Goal: Obtain resource: Download file/media

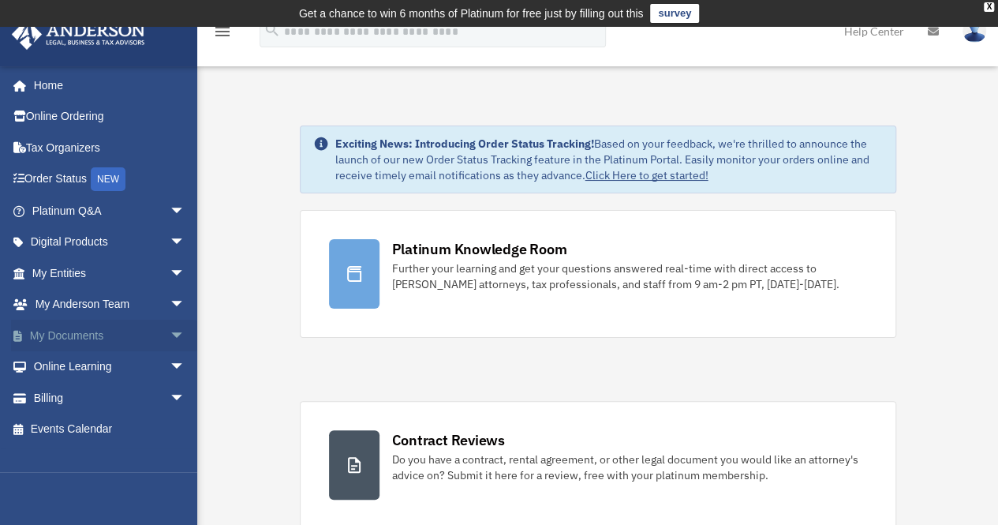
click at [170, 342] on span "arrow_drop_down" at bounding box center [186, 336] width 32 height 32
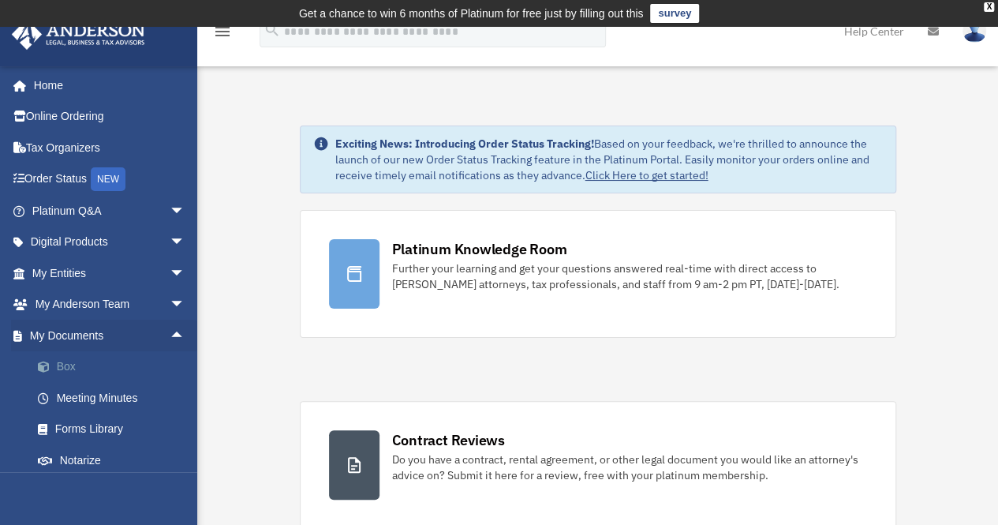
click at [74, 366] on link "Box" at bounding box center [115, 367] width 187 height 32
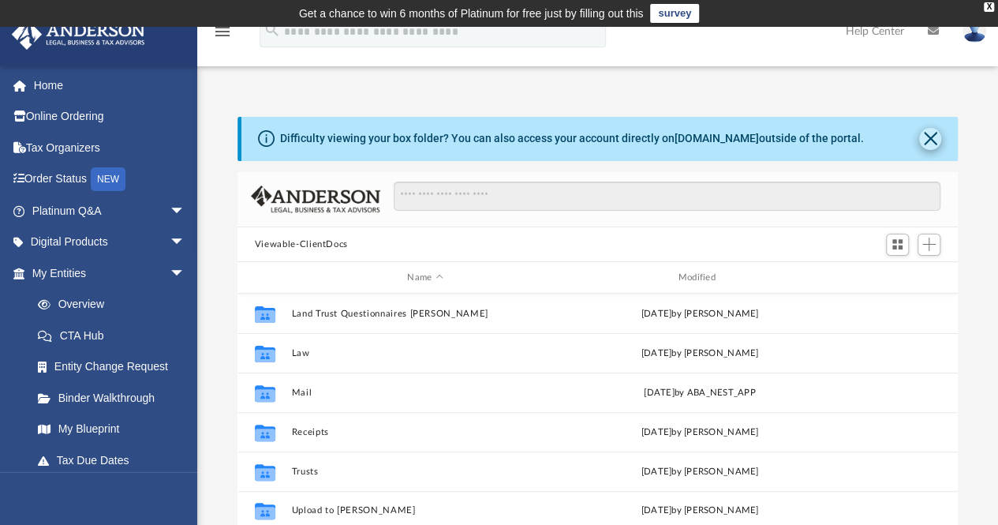
scroll to position [346, 709]
click at [923, 143] on button "Close" at bounding box center [930, 139] width 22 height 22
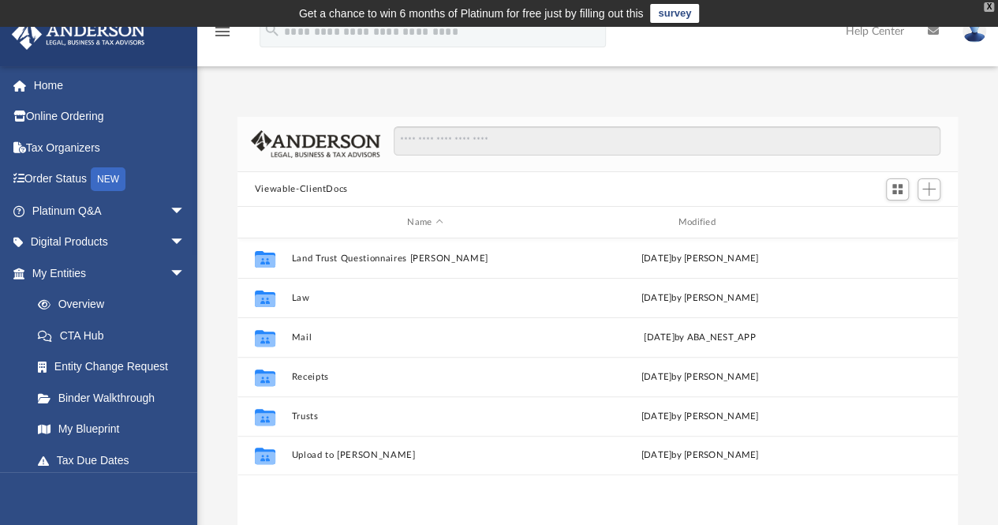
click at [988, 9] on div "X" at bounding box center [989, 6] width 10 height 9
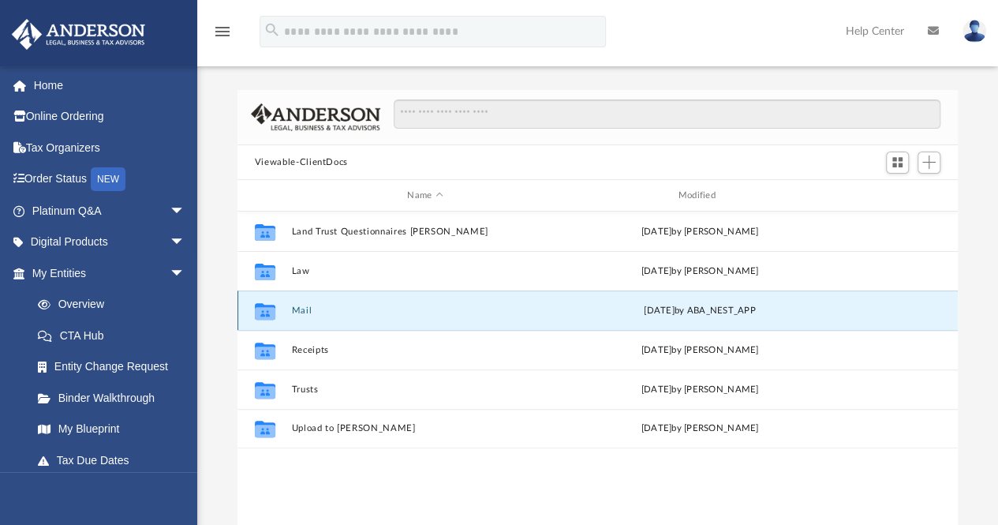
click at [297, 313] on button "Mail" at bounding box center [425, 310] width 268 height 10
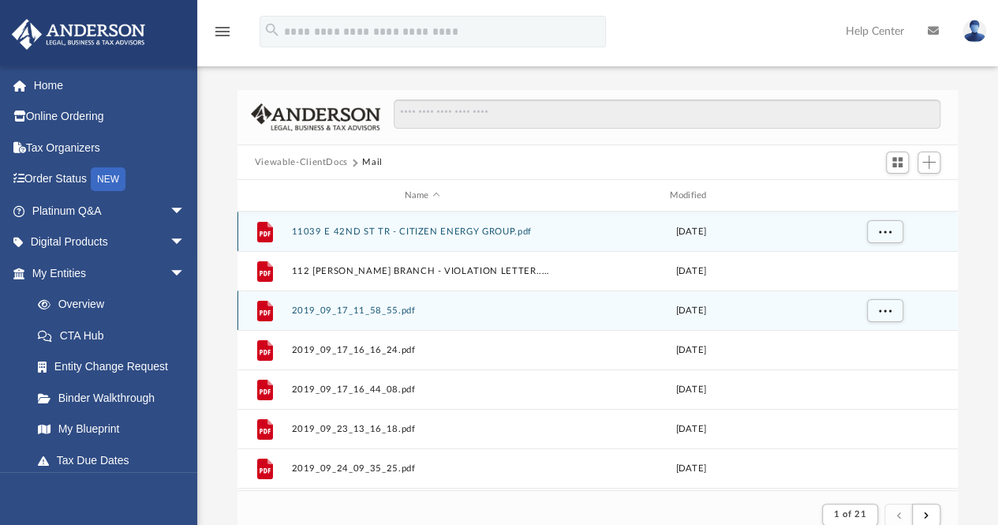
scroll to position [13, 13]
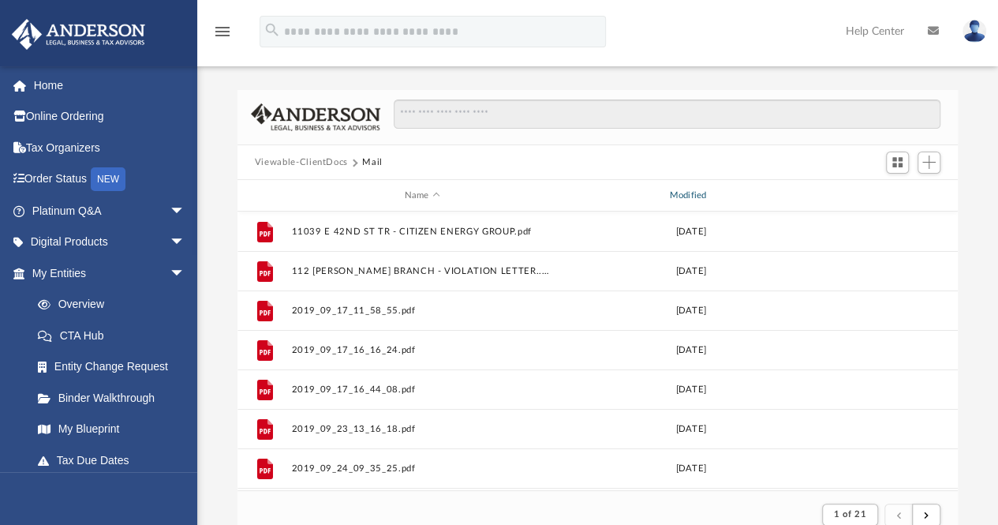
click at [695, 194] on div "Modified" at bounding box center [691, 196] width 262 height 14
click at [699, 193] on div "Modified" at bounding box center [691, 196] width 262 height 14
click at [717, 193] on div "Modified" at bounding box center [691, 196] width 262 height 14
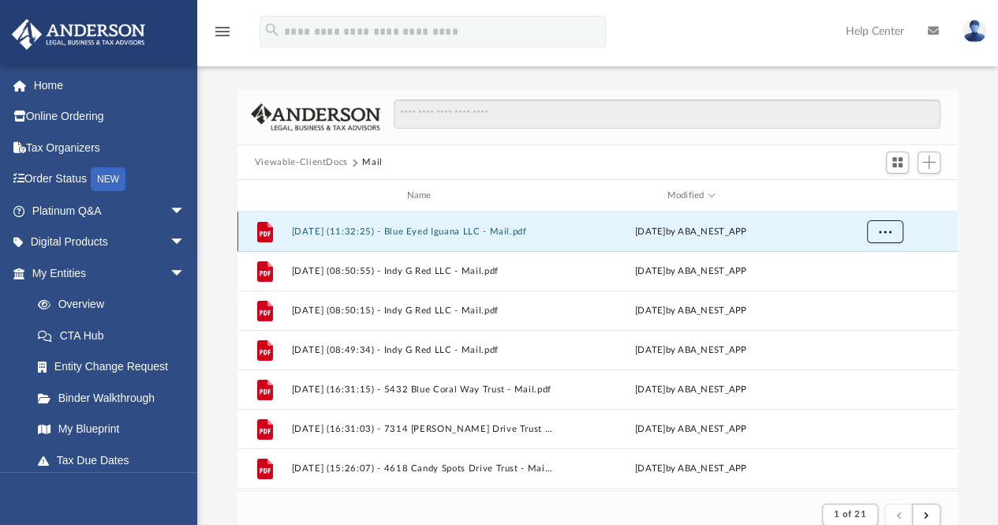
click at [882, 234] on span "More options" at bounding box center [884, 231] width 13 height 9
click at [870, 265] on li "Preview" at bounding box center [871, 263] width 46 height 17
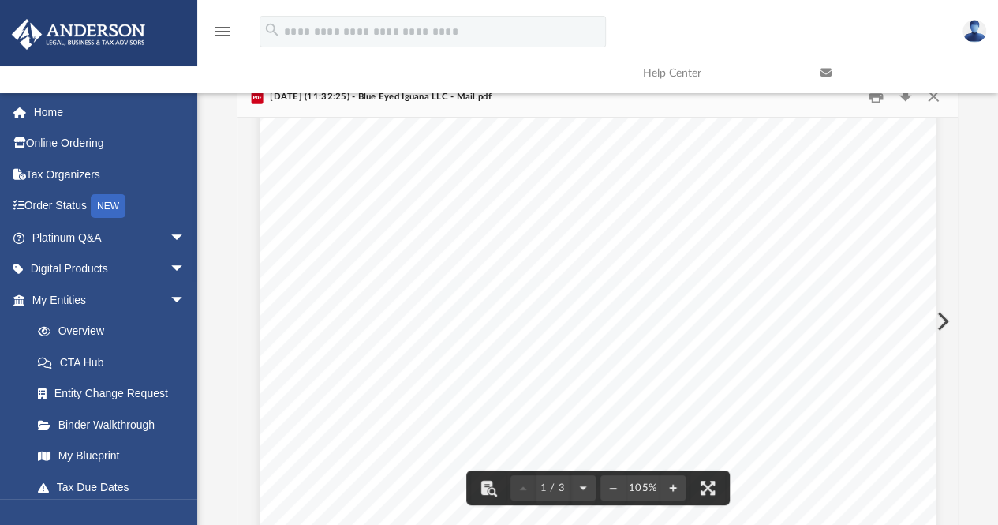
scroll to position [0, 0]
click at [912, 105] on button "Download" at bounding box center [905, 96] width 28 height 24
click at [952, 317] on button "Preview" at bounding box center [941, 321] width 35 height 44
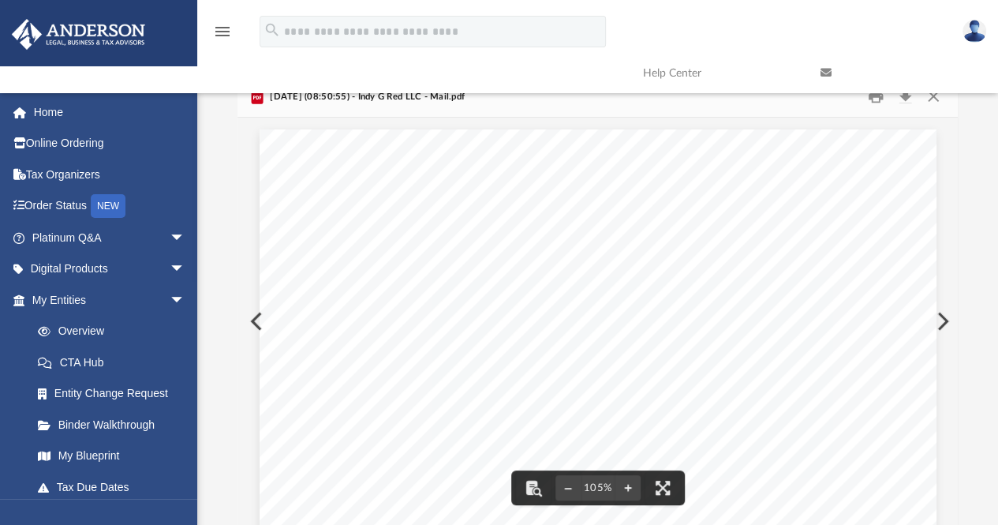
click at [905, 97] on link at bounding box center [898, 73] width 178 height 62
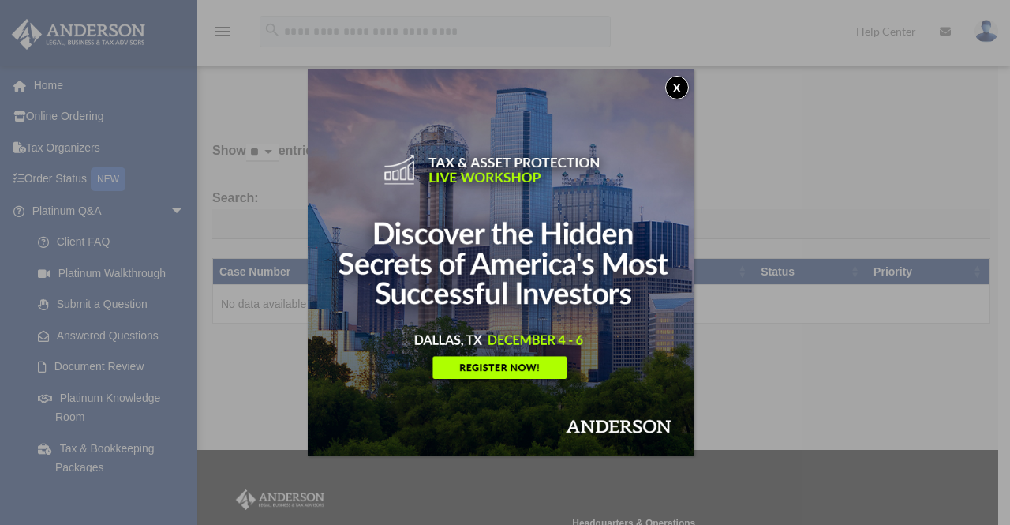
click at [676, 91] on button "x" at bounding box center [677, 88] width 24 height 24
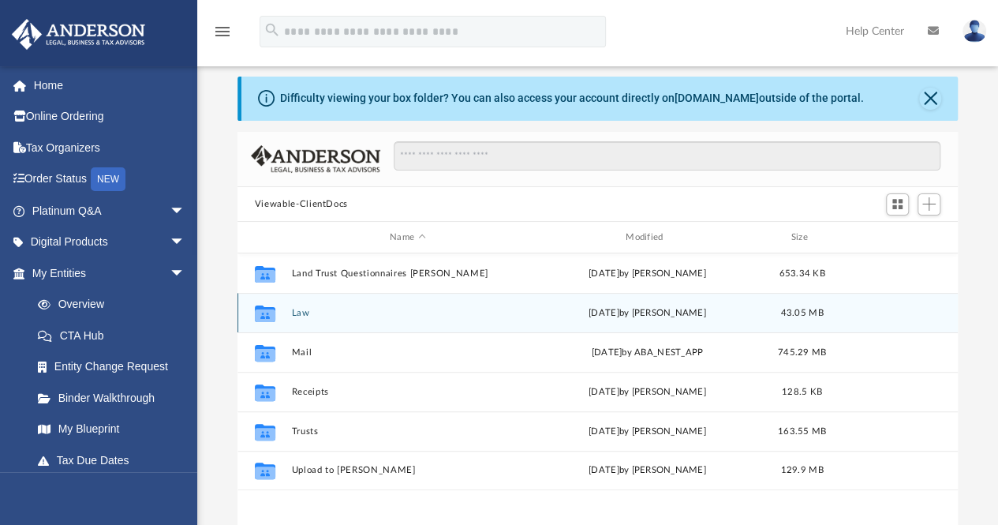
scroll to position [346, 709]
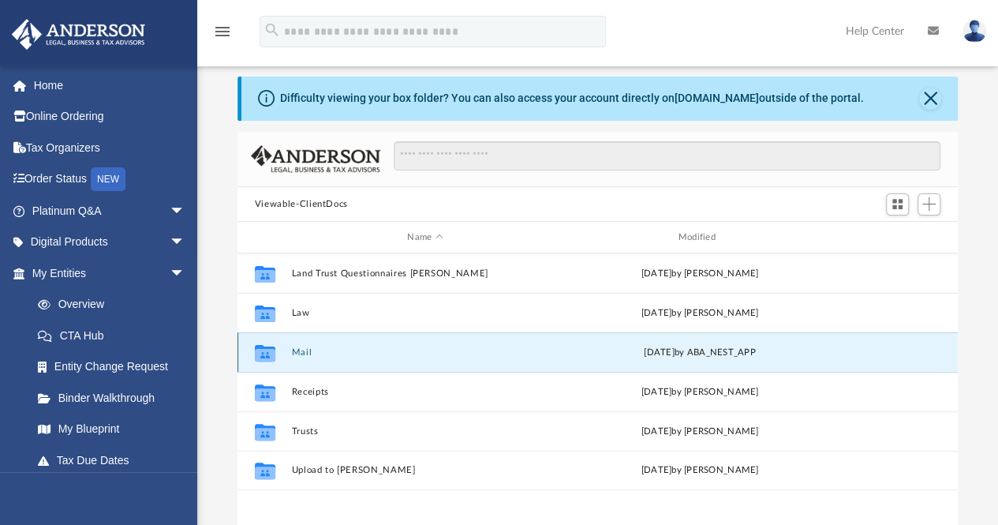
click at [307, 347] on button "Mail" at bounding box center [425, 352] width 268 height 10
click at [297, 353] on button "Mail" at bounding box center [425, 352] width 268 height 10
click at [297, 354] on button "Mail" at bounding box center [425, 352] width 268 height 10
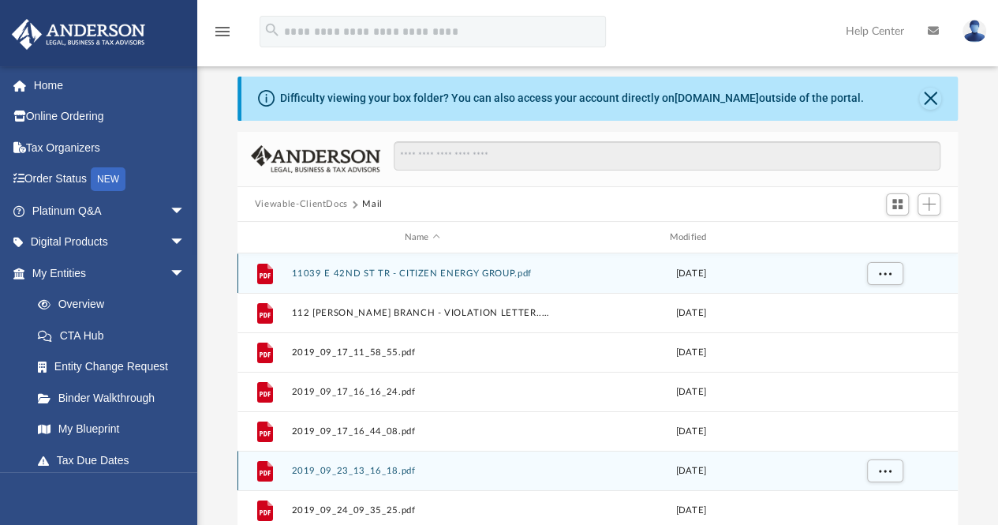
scroll to position [13, 13]
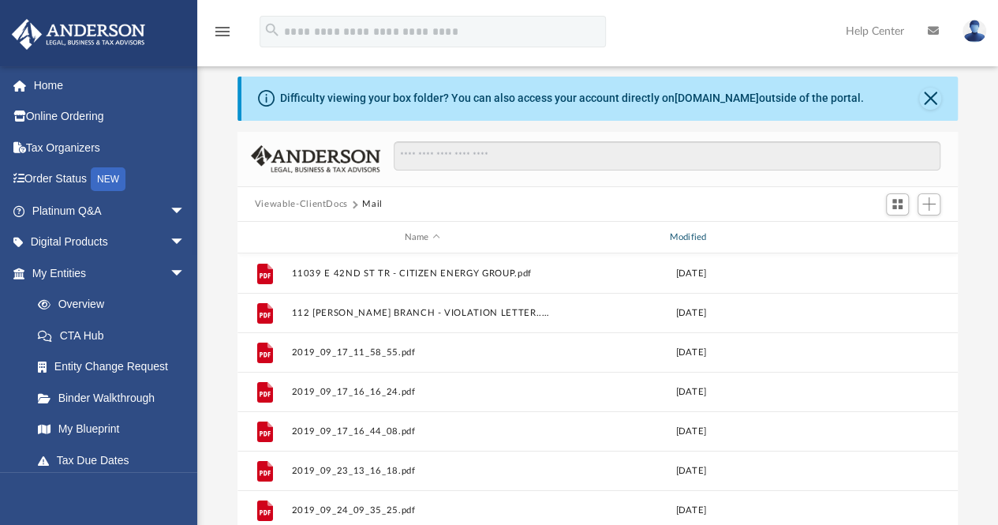
click at [702, 238] on div "Modified" at bounding box center [691, 237] width 262 height 14
click at [931, 100] on button "Close" at bounding box center [930, 99] width 22 height 22
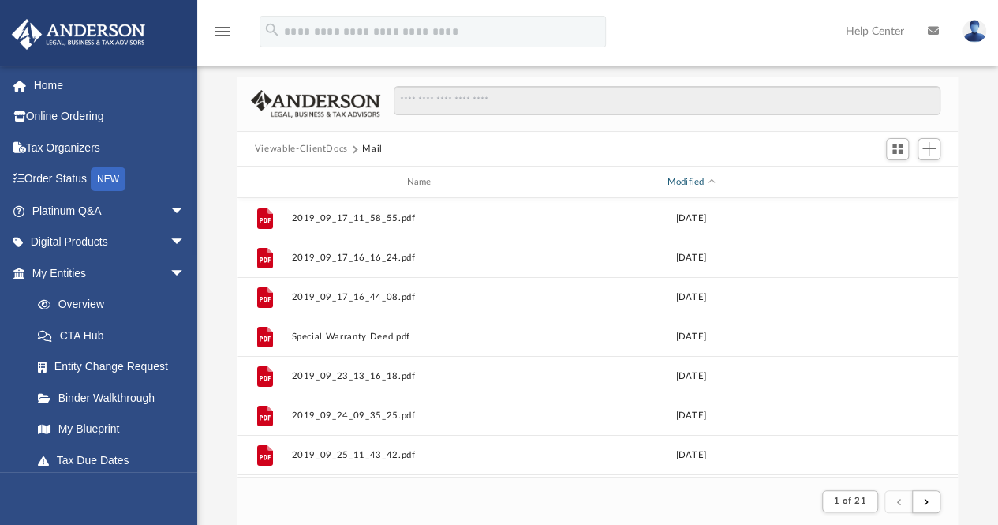
click at [698, 182] on div "Modified" at bounding box center [691, 182] width 262 height 14
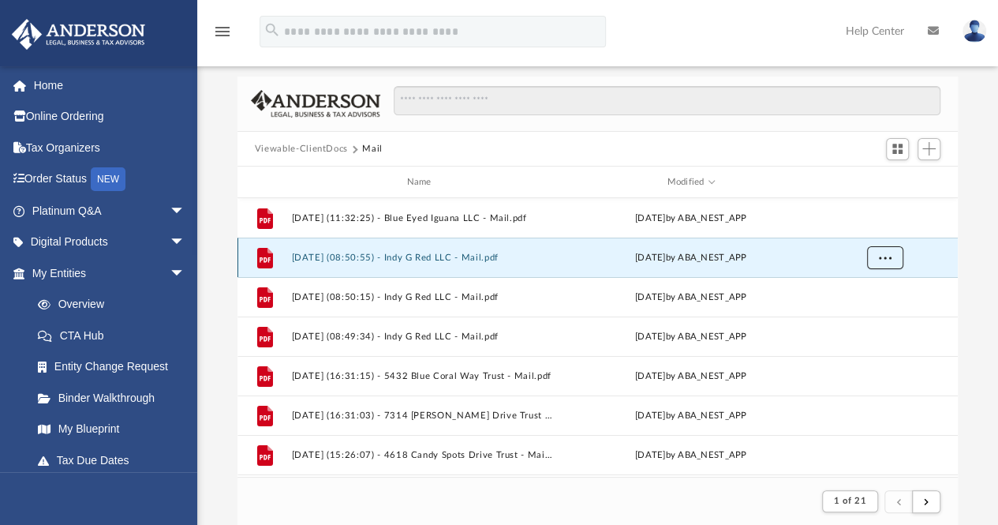
click at [892, 255] on button "More options" at bounding box center [885, 258] width 36 height 24
click at [874, 286] on li "Preview" at bounding box center [871, 289] width 46 height 17
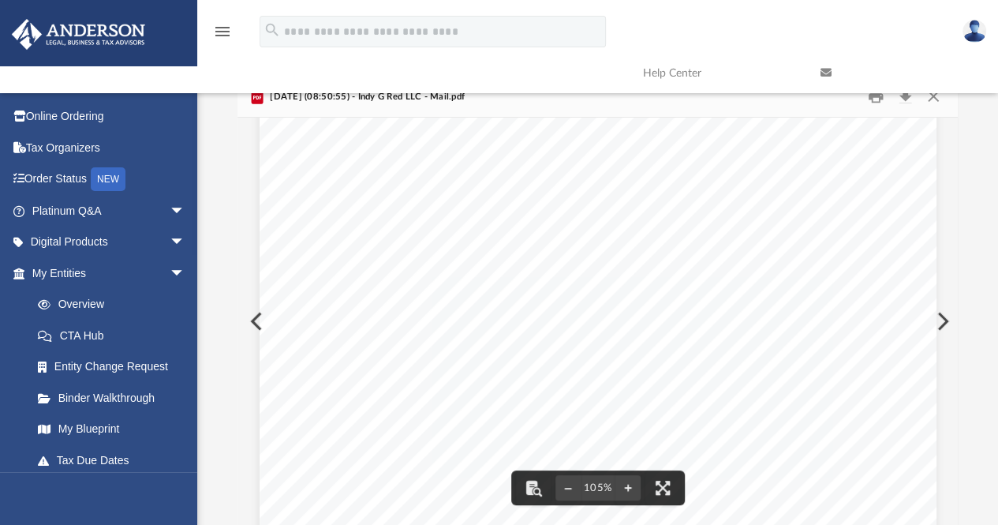
scroll to position [158, 0]
click at [911, 100] on link at bounding box center [898, 73] width 178 height 62
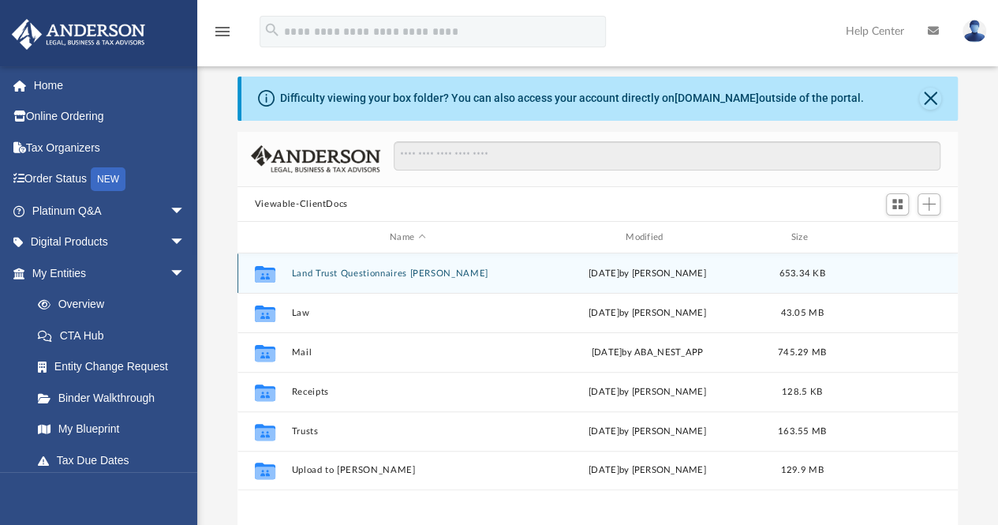
scroll to position [346, 709]
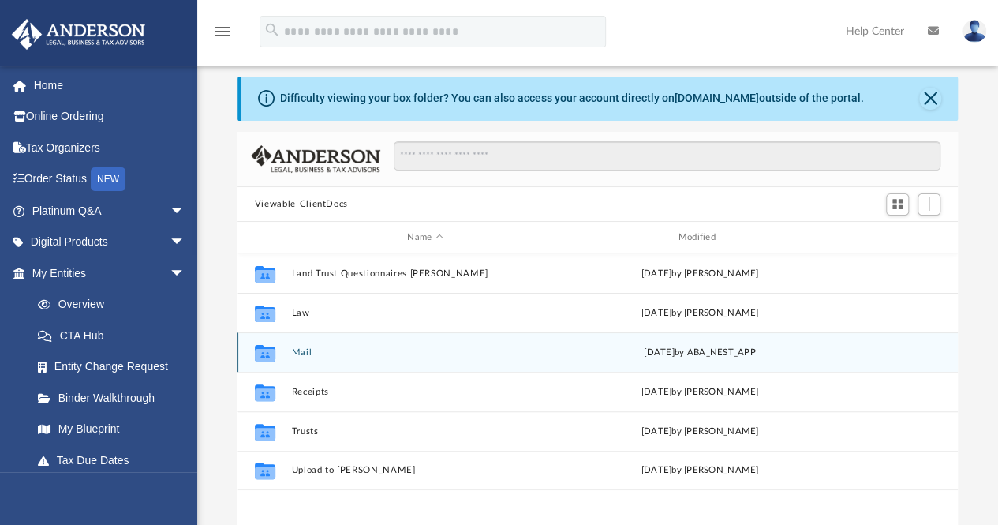
click at [301, 350] on button "Mail" at bounding box center [425, 352] width 268 height 10
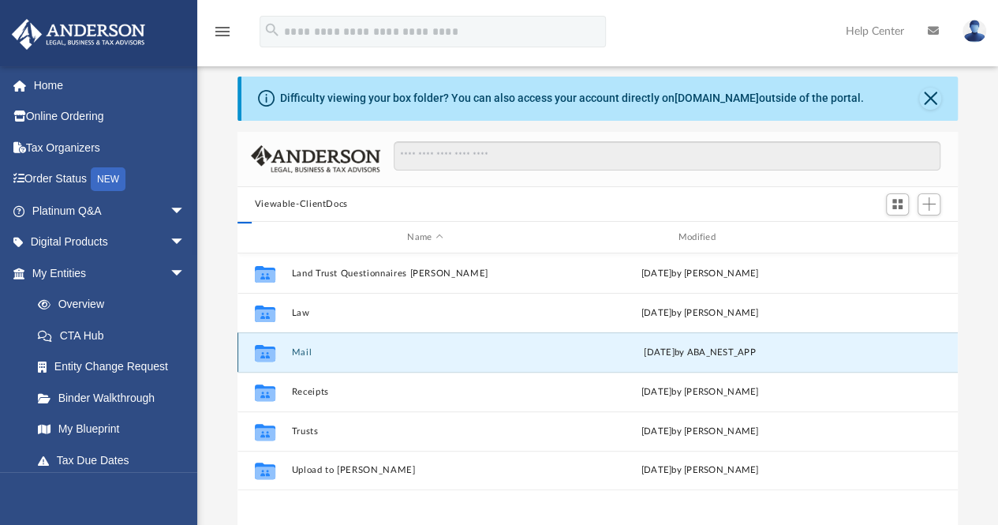
click at [300, 350] on button "Mail" at bounding box center [425, 352] width 268 height 10
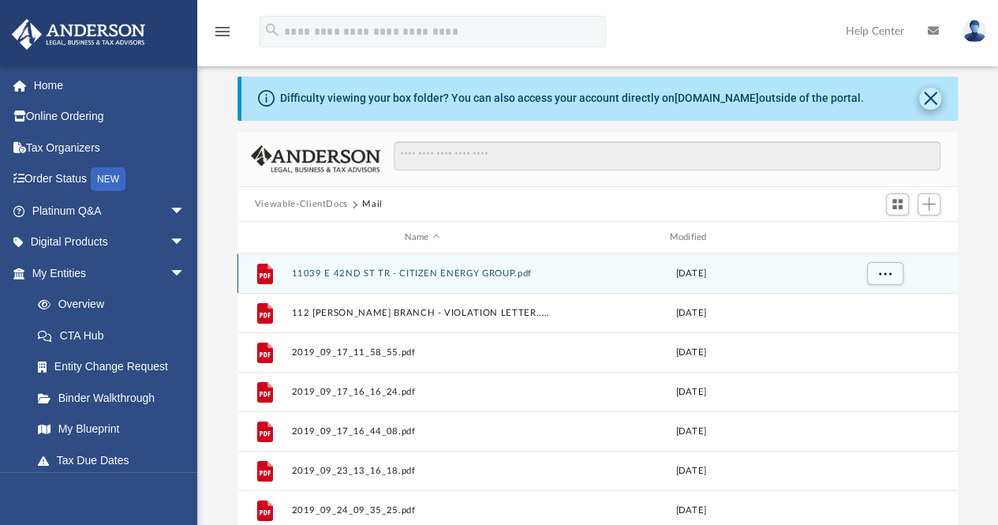
scroll to position [13, 13]
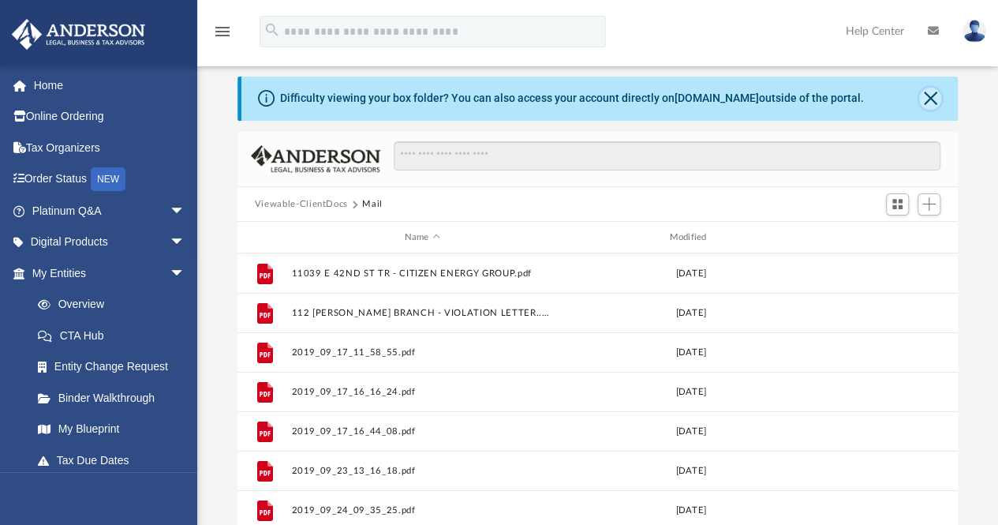
click at [930, 100] on button "Close" at bounding box center [930, 99] width 22 height 22
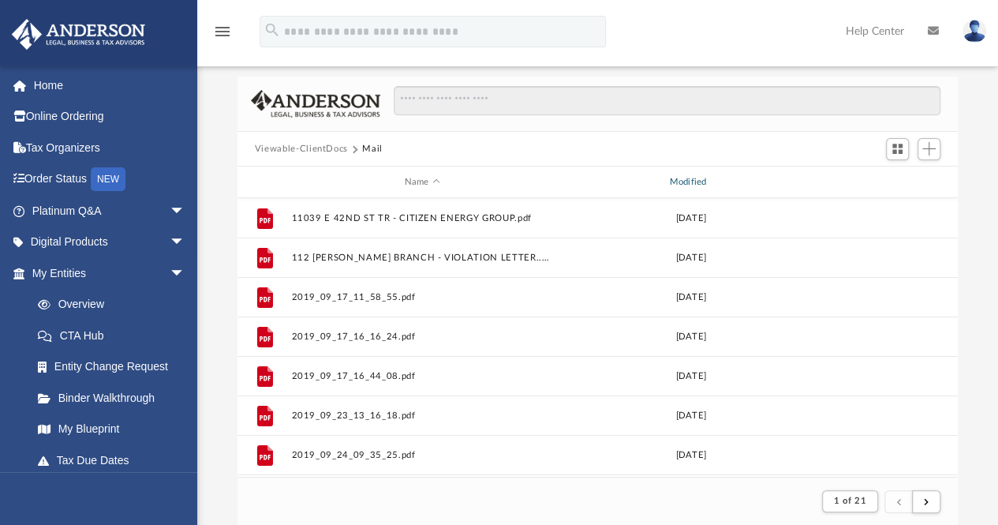
click at [700, 181] on div "Modified" at bounding box center [691, 182] width 262 height 14
click at [702, 178] on div "Modified" at bounding box center [691, 182] width 262 height 14
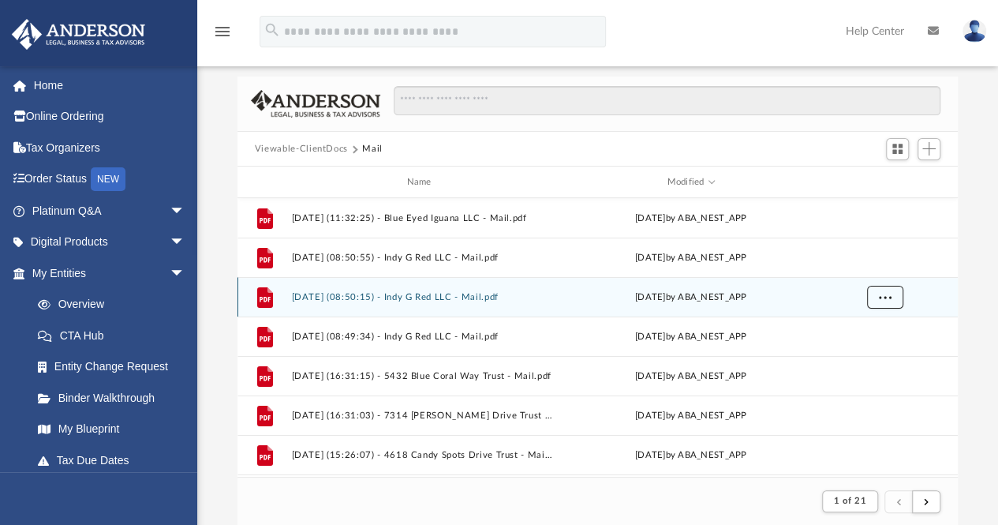
click at [893, 296] on button "More options" at bounding box center [885, 298] width 36 height 24
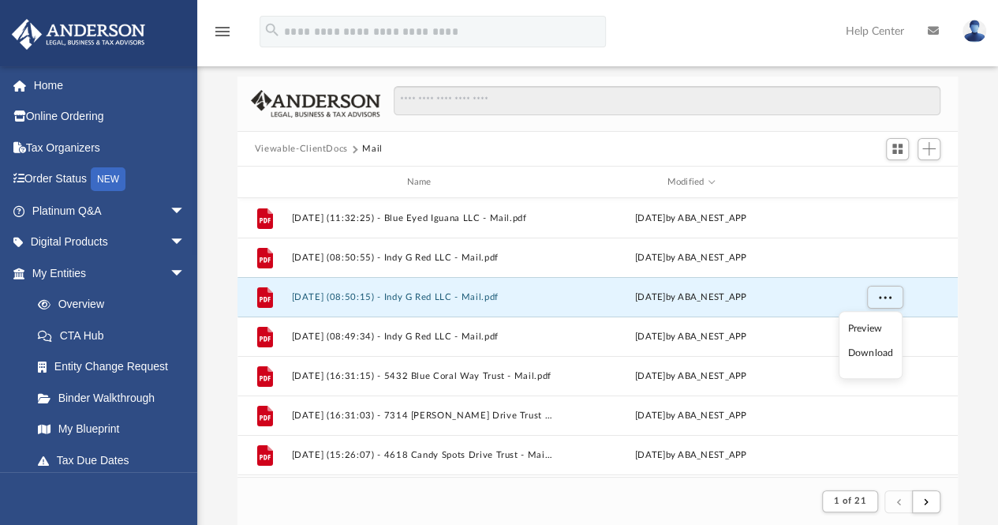
click at [875, 331] on li "Preview" at bounding box center [871, 328] width 46 height 17
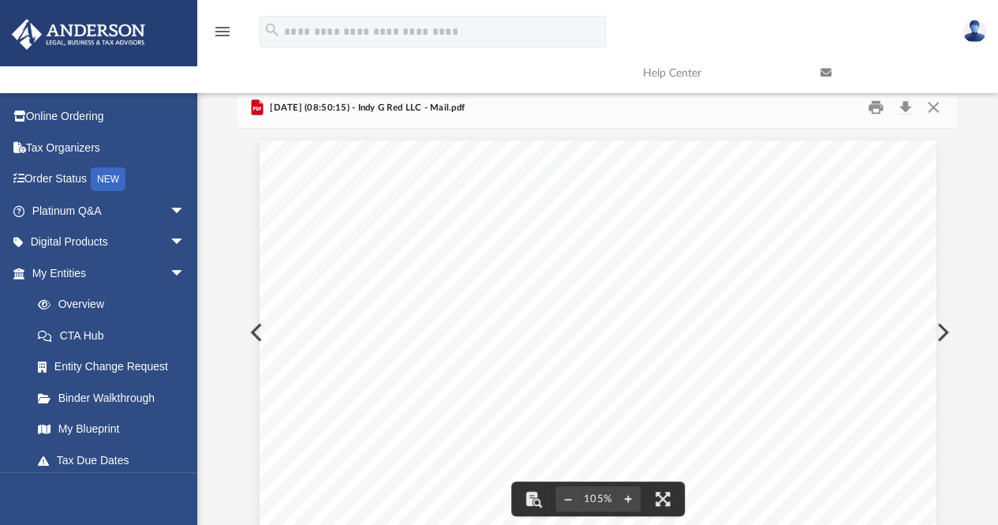
scroll to position [0, 0]
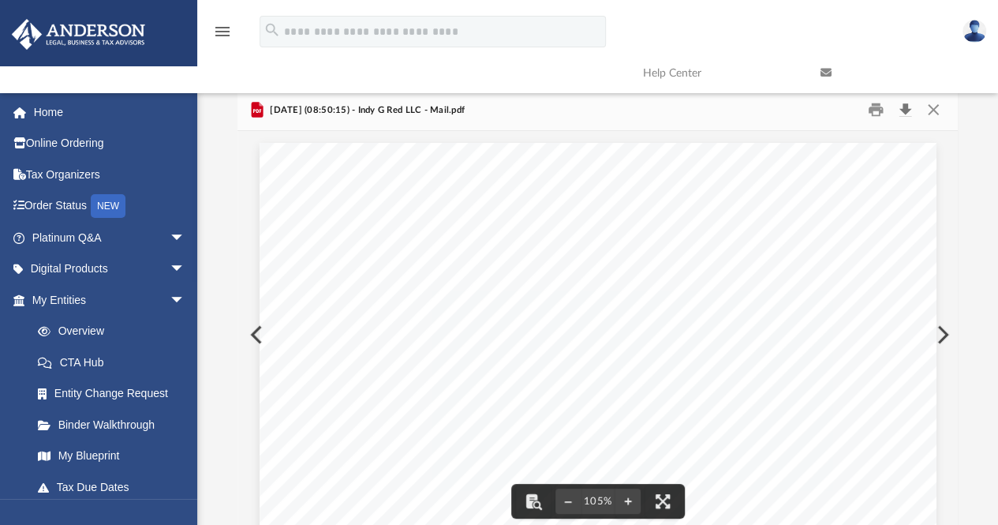
click at [911, 110] on button "Download" at bounding box center [905, 110] width 28 height 24
click at [249, 329] on button "Preview" at bounding box center [255, 335] width 35 height 44
click at [904, 110] on button "Download" at bounding box center [905, 110] width 28 height 24
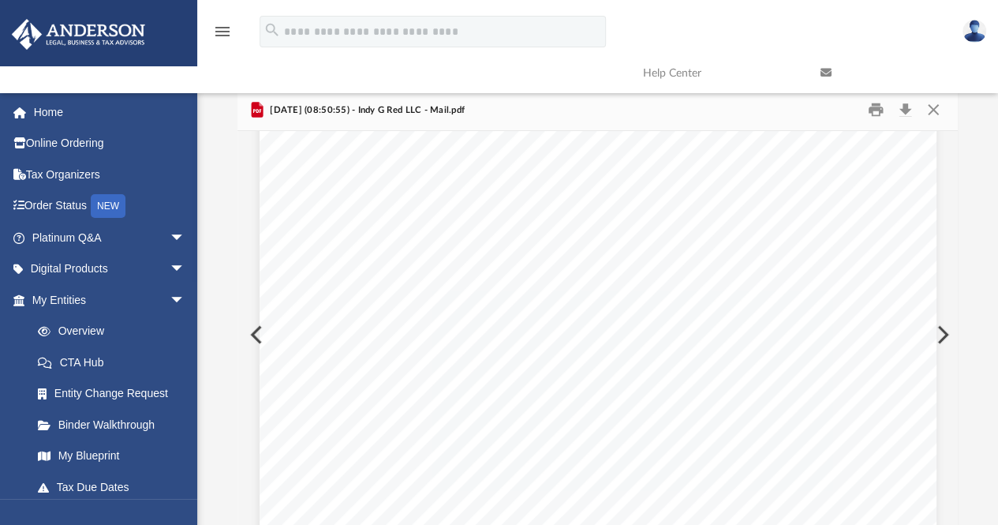
click at [944, 334] on button "Preview" at bounding box center [941, 335] width 35 height 44
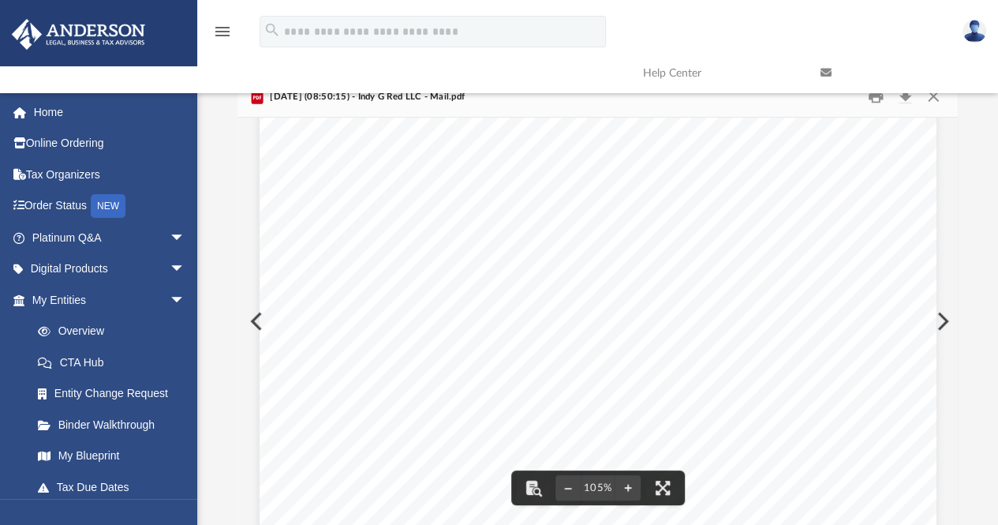
scroll to position [237, 0]
click at [941, 320] on button "Preview" at bounding box center [941, 321] width 35 height 44
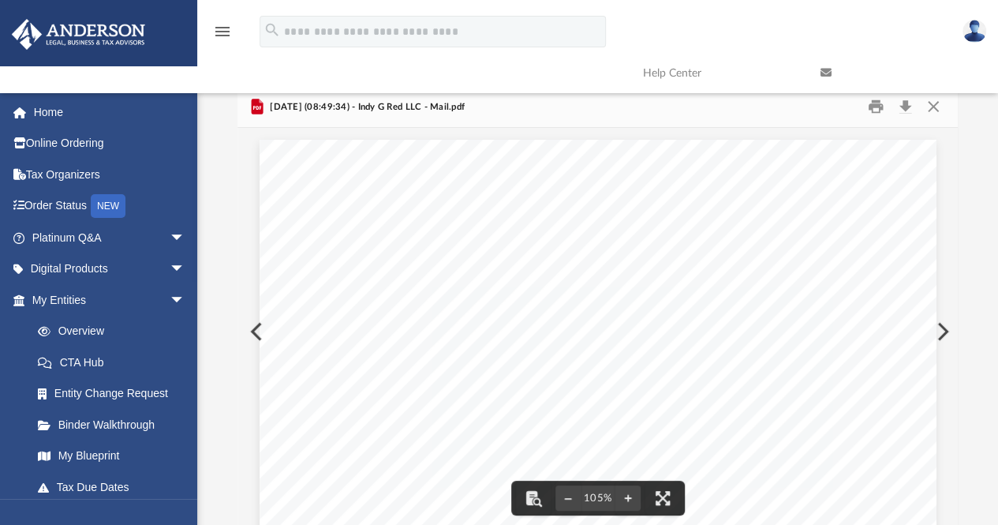
scroll to position [0, 0]
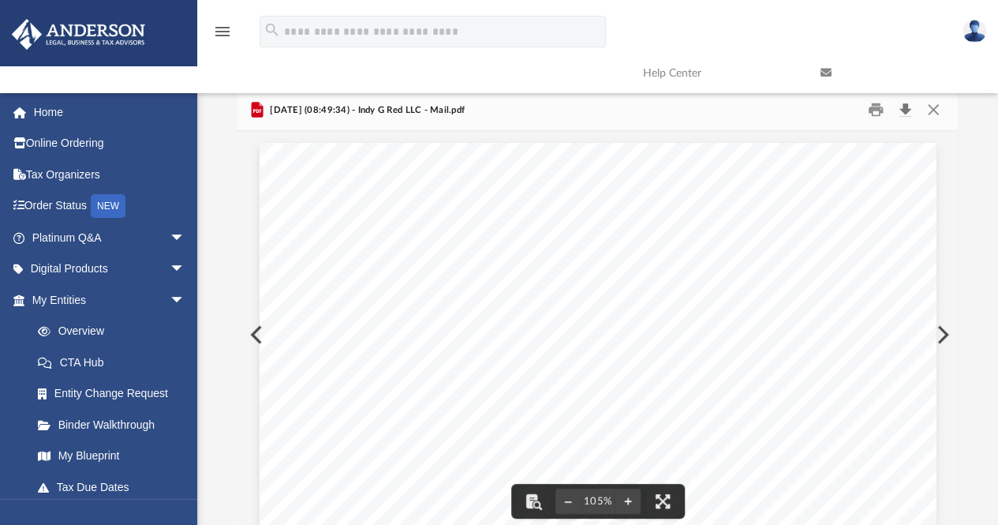
drag, startPoint x: 909, startPoint y: 106, endPoint x: 906, endPoint y: 116, distance: 10.7
click at [909, 106] on button "Download" at bounding box center [905, 110] width 28 height 24
click at [949, 339] on button "Preview" at bounding box center [941, 335] width 35 height 44
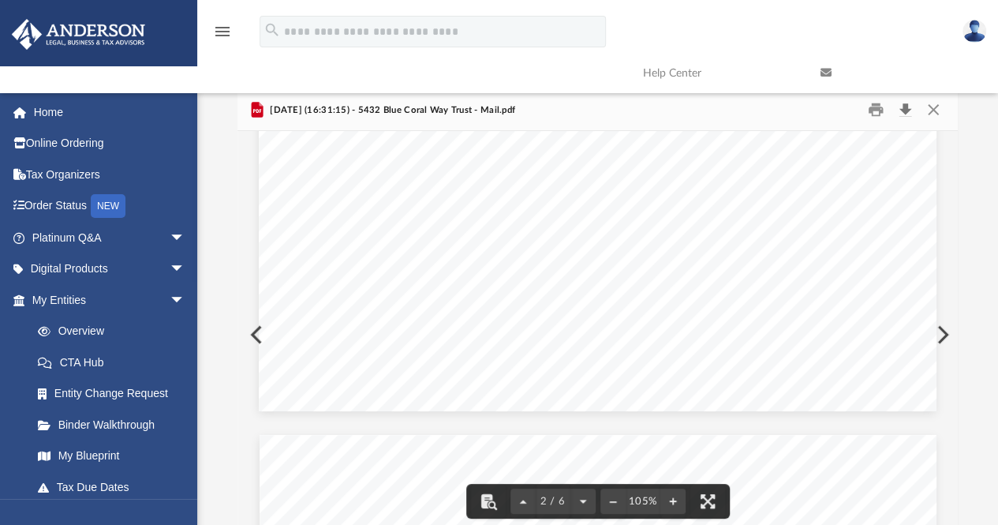
click at [906, 116] on button "Download" at bounding box center [905, 110] width 28 height 24
click at [945, 339] on button "Preview" at bounding box center [941, 335] width 35 height 44
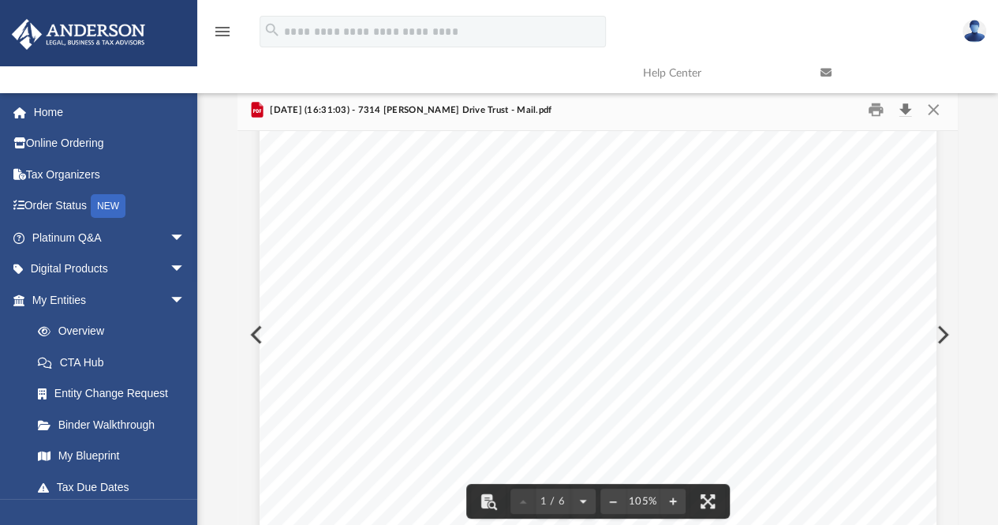
click at [908, 111] on button "Download" at bounding box center [905, 110] width 28 height 24
click at [968, 320] on div "Difficulty viewing your box folder? You can also access your account directly o…" at bounding box center [597, 314] width 801 height 449
click at [945, 331] on button "Preview" at bounding box center [941, 335] width 35 height 44
drag, startPoint x: 908, startPoint y: 114, endPoint x: 893, endPoint y: 134, distance: 25.0
click at [906, 116] on button "Download" at bounding box center [905, 110] width 28 height 24
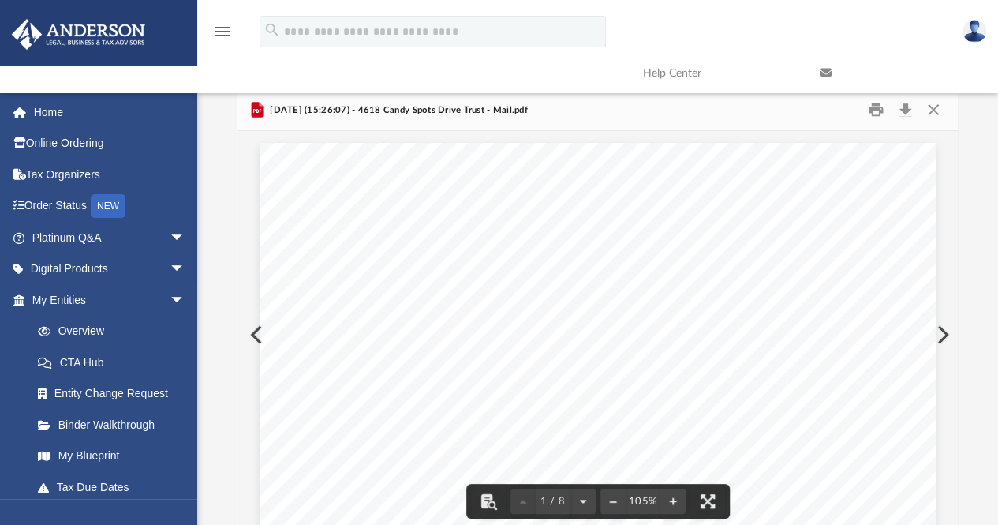
click at [979, 357] on div "Difficulty viewing your box folder? You can also access your account directly o…" at bounding box center [597, 314] width 801 height 449
click at [942, 339] on button "Preview" at bounding box center [941, 335] width 35 height 44
click at [908, 114] on button "Download" at bounding box center [905, 110] width 28 height 24
click at [971, 334] on div "Difficulty viewing your box folder? You can also access your account directly o…" at bounding box center [597, 314] width 801 height 449
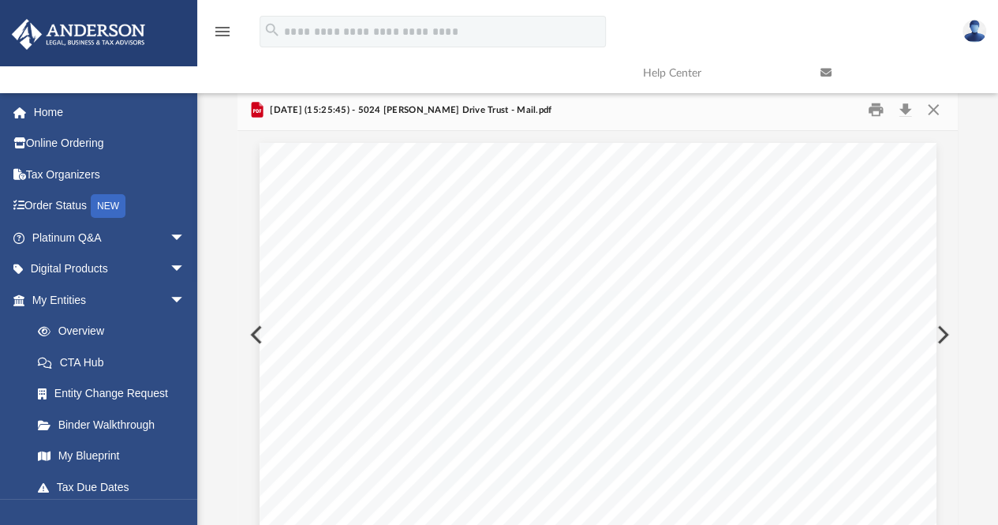
click at [945, 337] on button "Preview" at bounding box center [941, 335] width 35 height 44
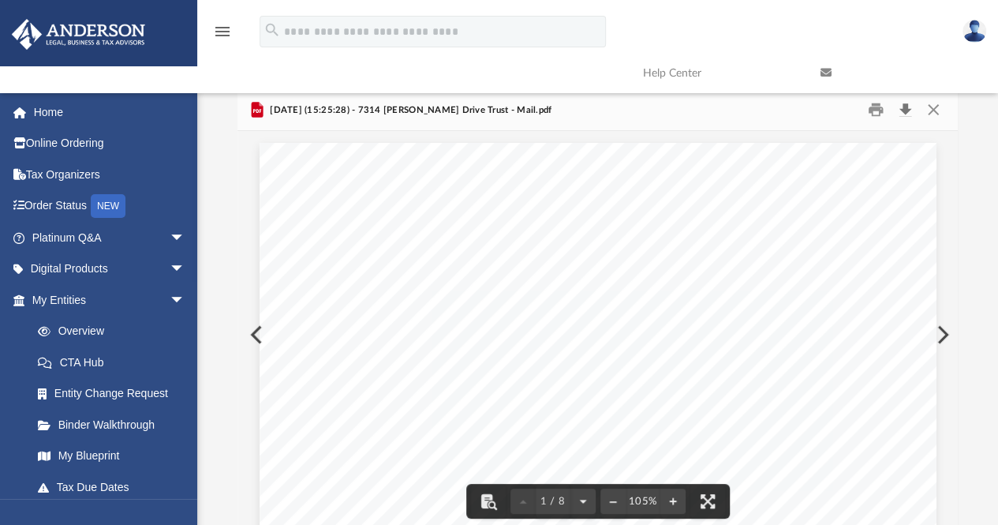
click at [902, 113] on button "Download" at bounding box center [905, 110] width 28 height 24
click at [981, 372] on div "Difficulty viewing your box folder? You can also access your account directly o…" at bounding box center [597, 314] width 801 height 449
click at [949, 334] on button "Preview" at bounding box center [941, 335] width 35 height 44
click at [909, 114] on button "Download" at bounding box center [905, 110] width 28 height 24
click at [994, 322] on div "Difficulty viewing your box folder? You can also access your account directly o…" at bounding box center [597, 314] width 801 height 449
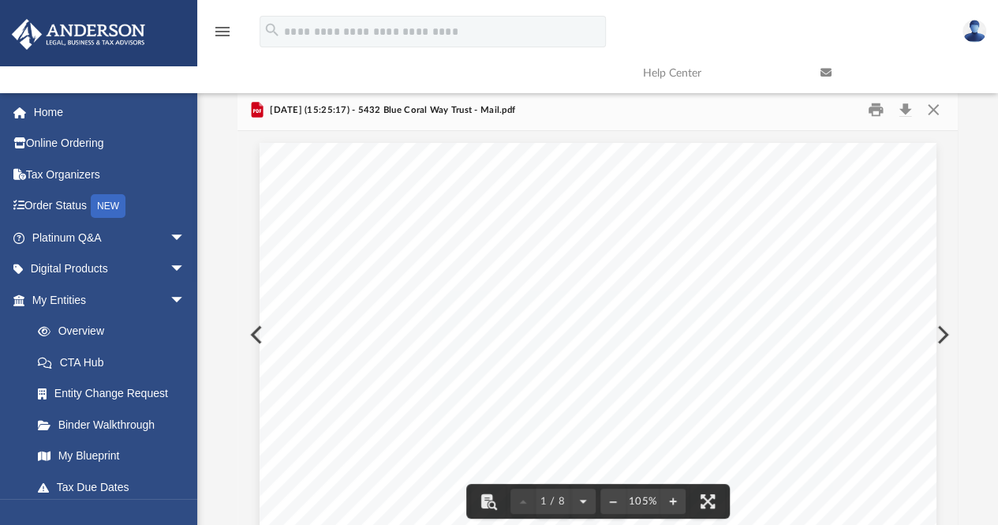
click at [938, 331] on button "Preview" at bounding box center [941, 335] width 35 height 44
click at [904, 107] on button "Download" at bounding box center [905, 110] width 28 height 24
click at [938, 327] on button "Preview" at bounding box center [941, 335] width 35 height 44
click at [904, 105] on button "Download" at bounding box center [905, 110] width 28 height 24
click at [964, 357] on div "Difficulty viewing your box folder? You can also access your account directly o…" at bounding box center [597, 314] width 801 height 449
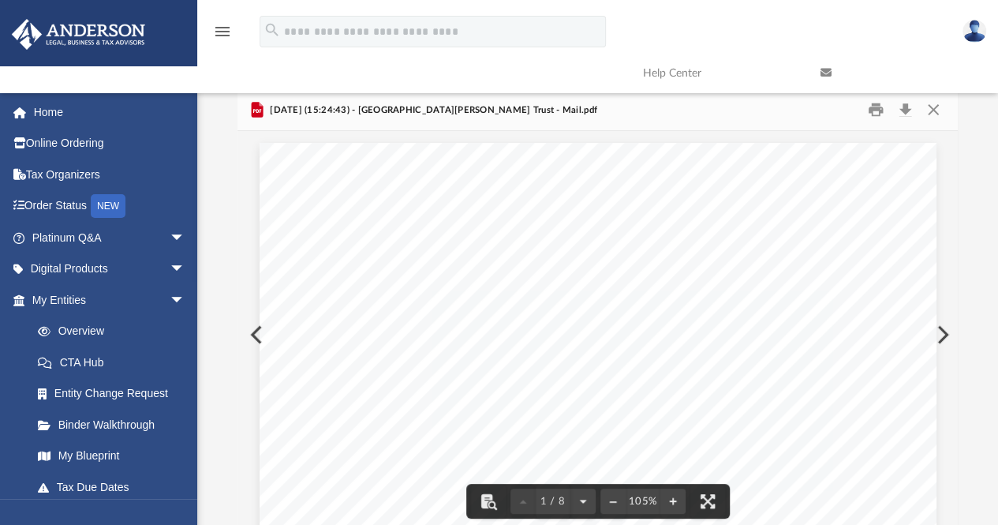
click at [944, 337] on button "Preview" at bounding box center [941, 335] width 35 height 44
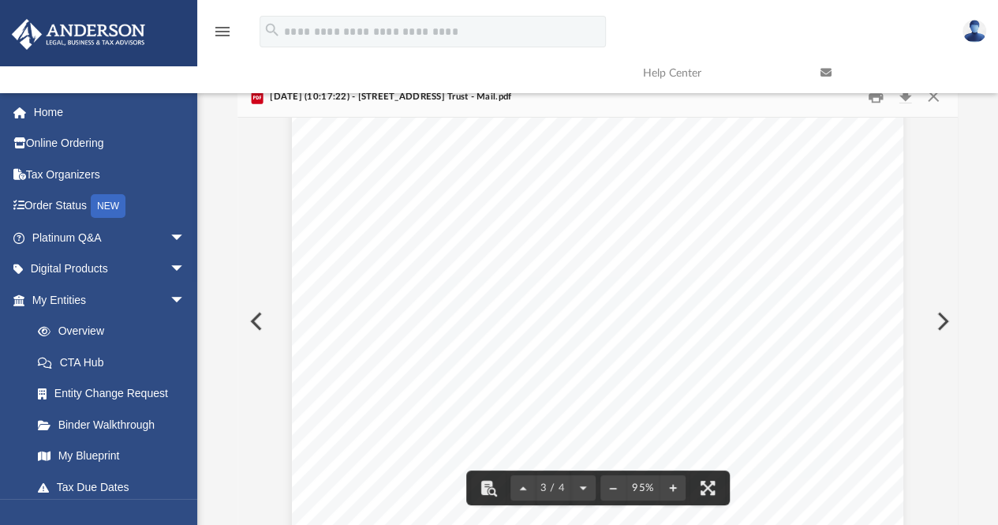
scroll to position [1263, 0]
click at [931, 106] on button "Close" at bounding box center [933, 96] width 28 height 24
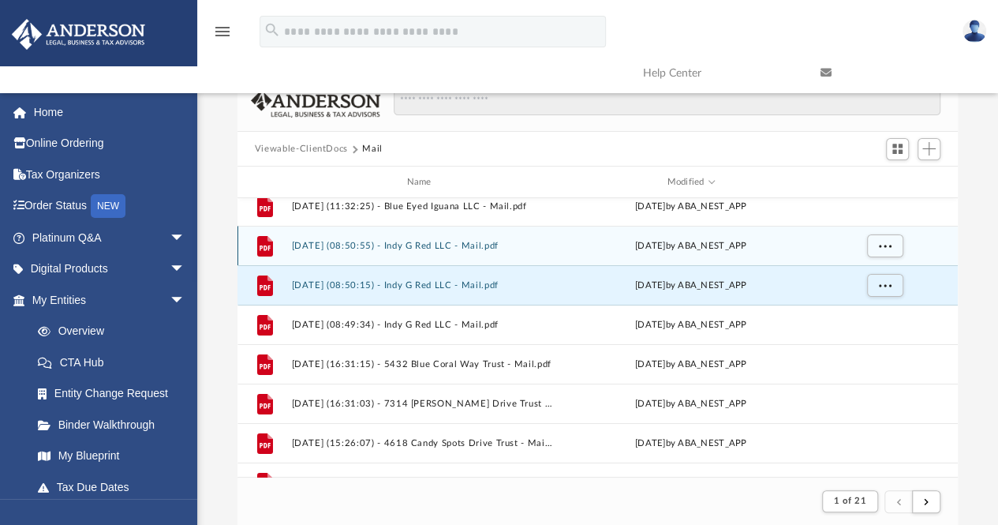
scroll to position [0, 0]
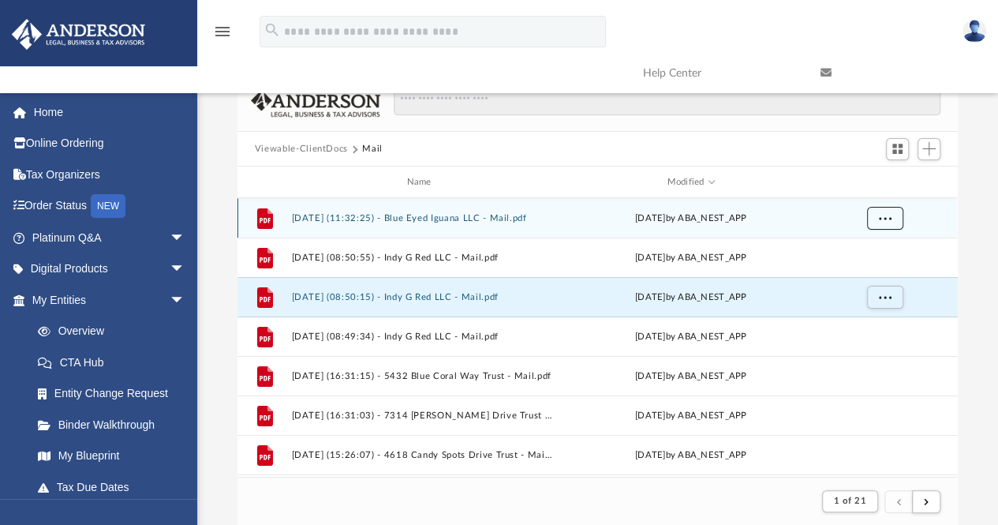
click at [887, 223] on button "More options" at bounding box center [885, 219] width 36 height 24
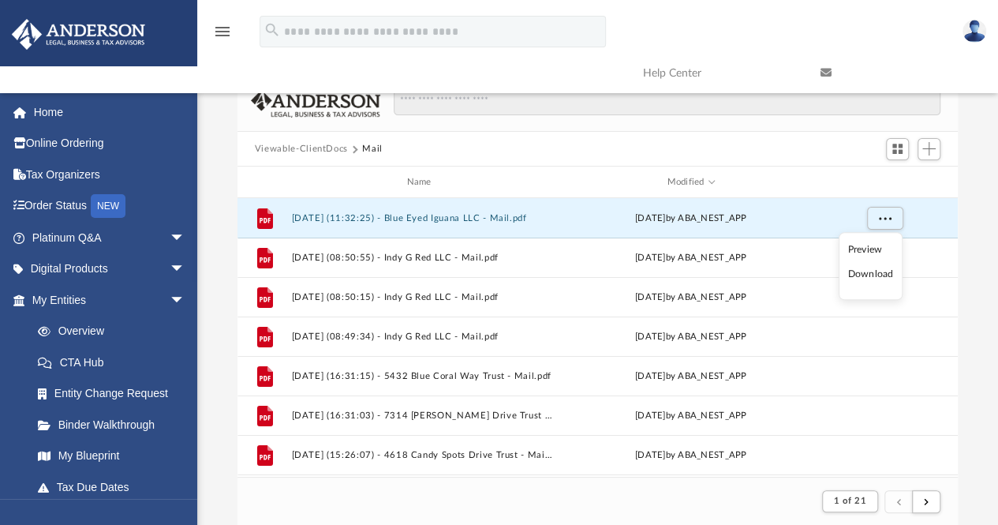
click at [856, 249] on li "Preview" at bounding box center [871, 250] width 46 height 17
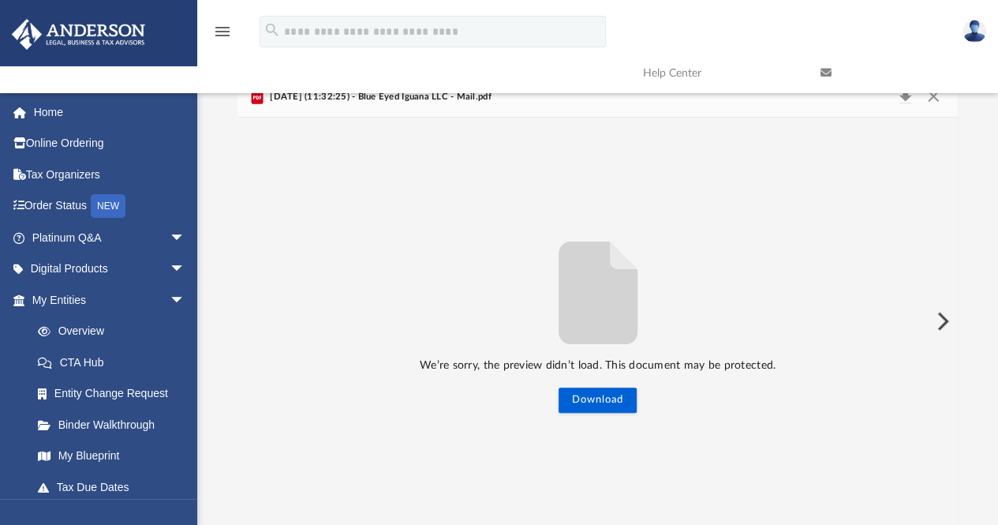
click at [942, 319] on button "Preview" at bounding box center [941, 321] width 35 height 44
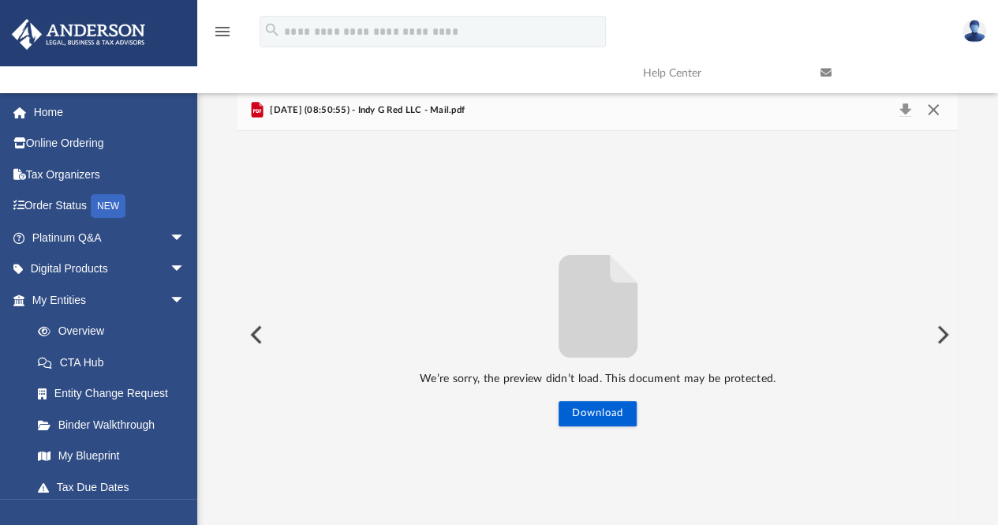
click at [934, 108] on button "Close" at bounding box center [933, 110] width 28 height 22
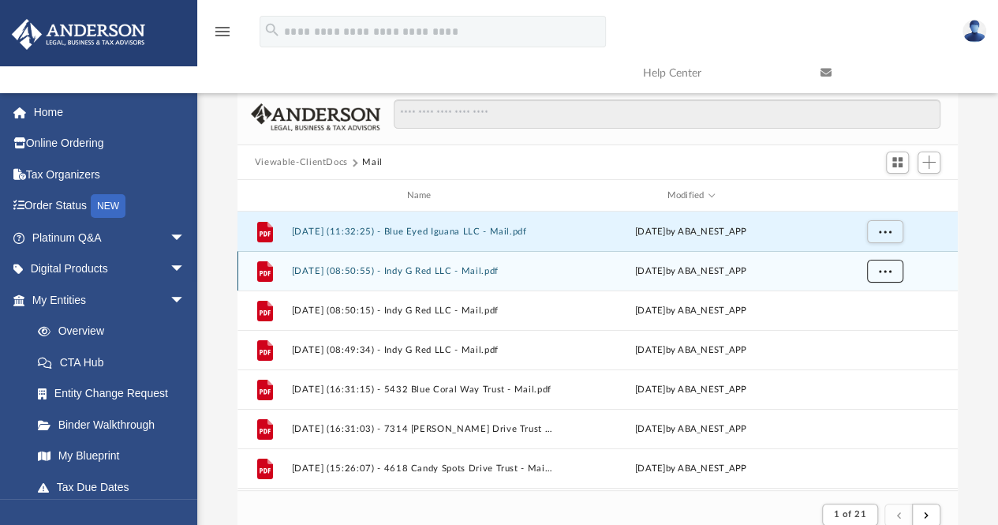
click at [885, 268] on span "More options" at bounding box center [884, 271] width 13 height 9
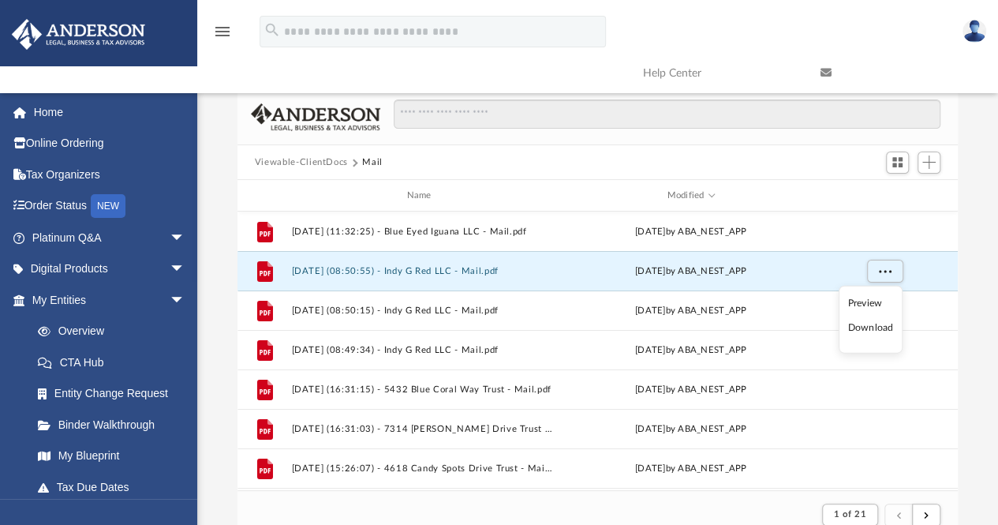
click at [852, 301] on li "Preview" at bounding box center [871, 302] width 46 height 17
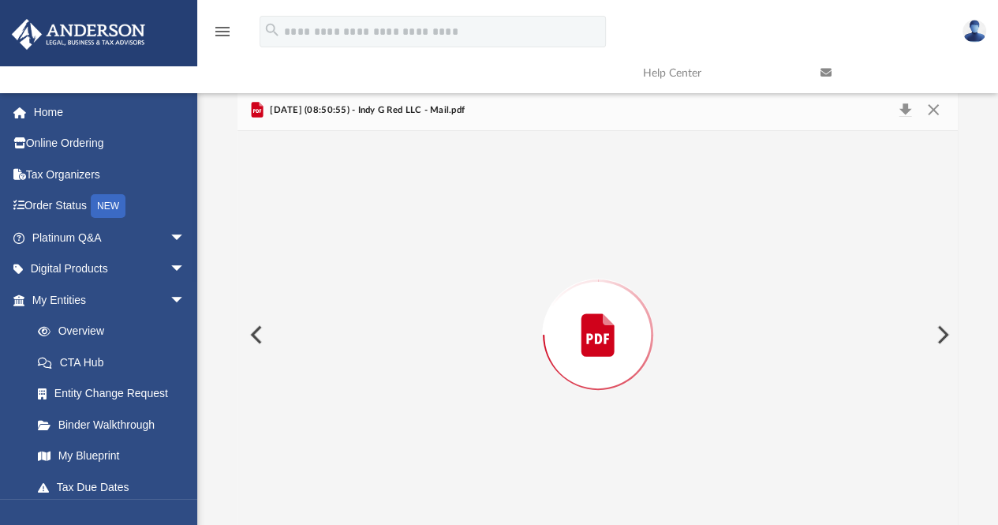
scroll to position [13, 0]
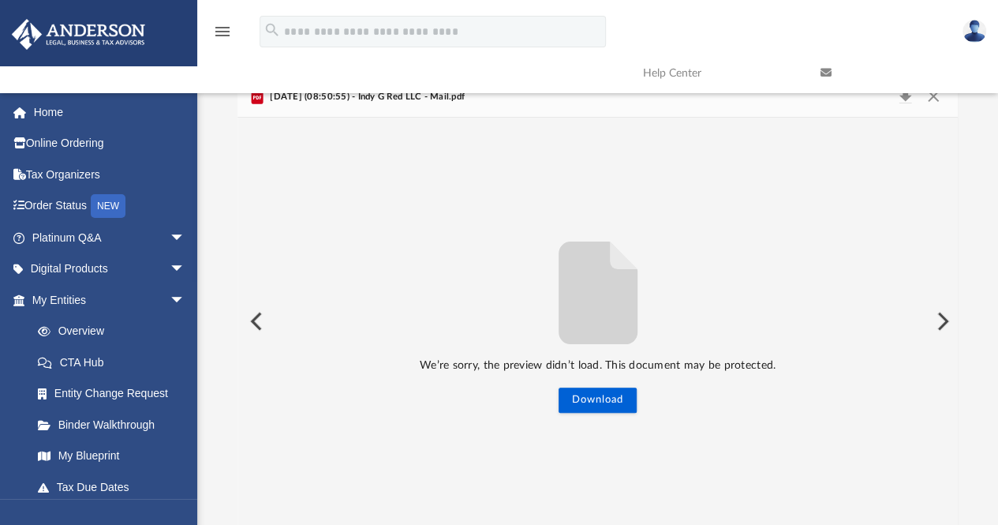
click at [931, 321] on button "Preview" at bounding box center [941, 321] width 35 height 44
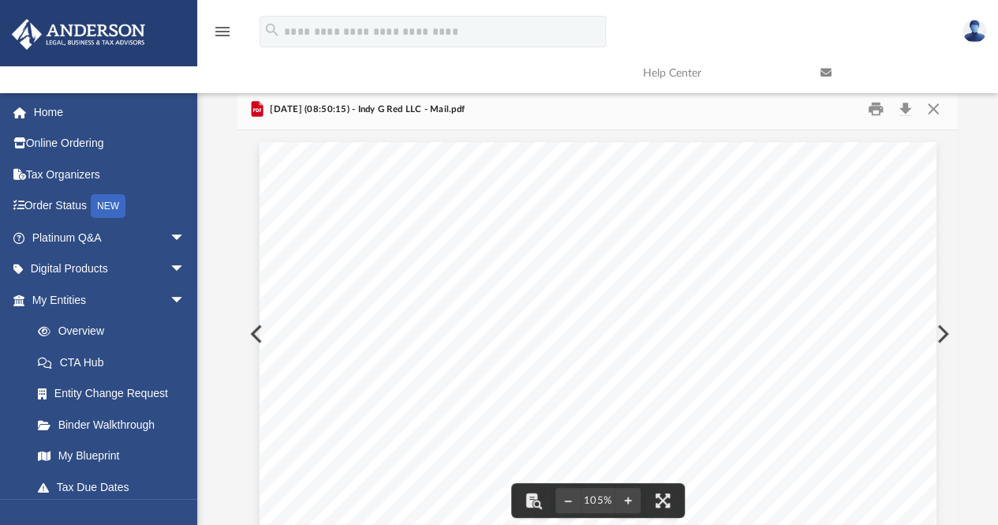
scroll to position [0, 0]
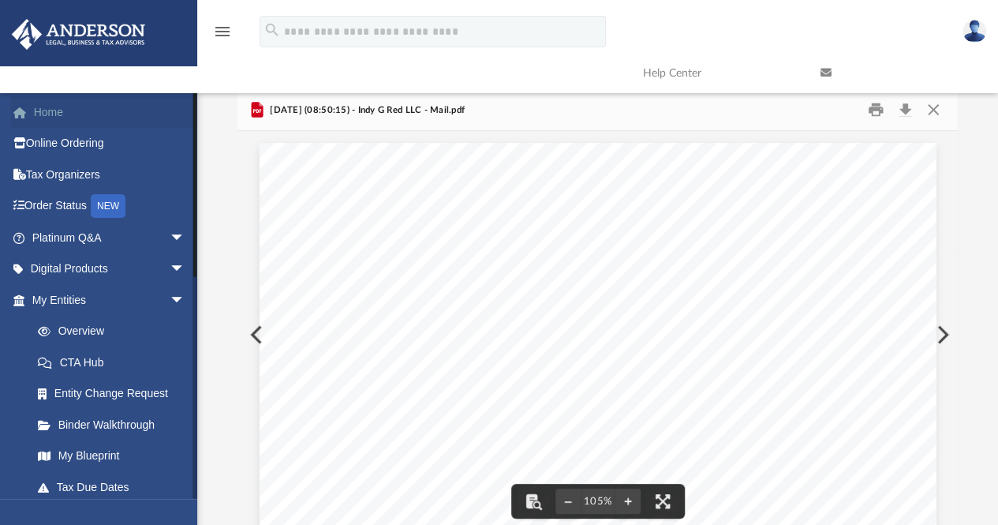
click at [53, 107] on link "Home" at bounding box center [110, 112] width 198 height 32
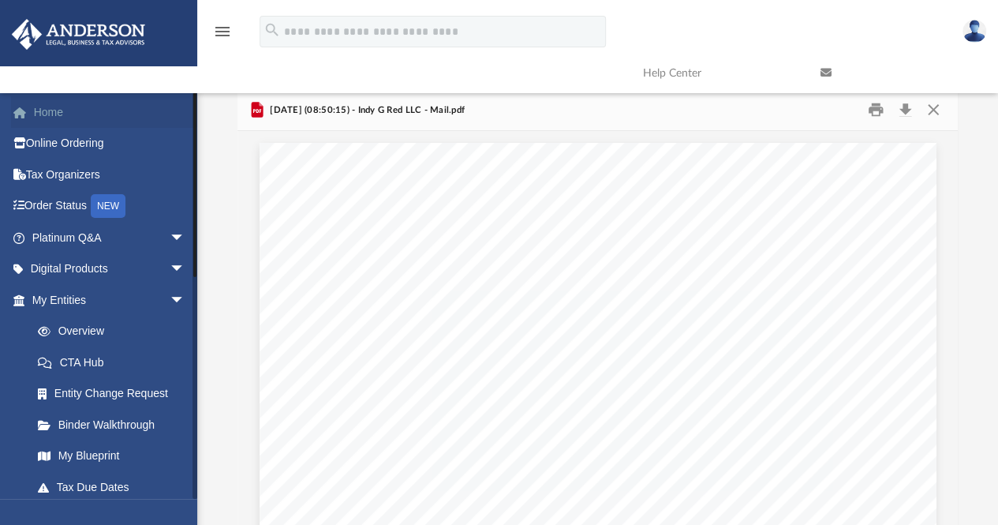
click at [55, 117] on link "Home" at bounding box center [110, 112] width 198 height 32
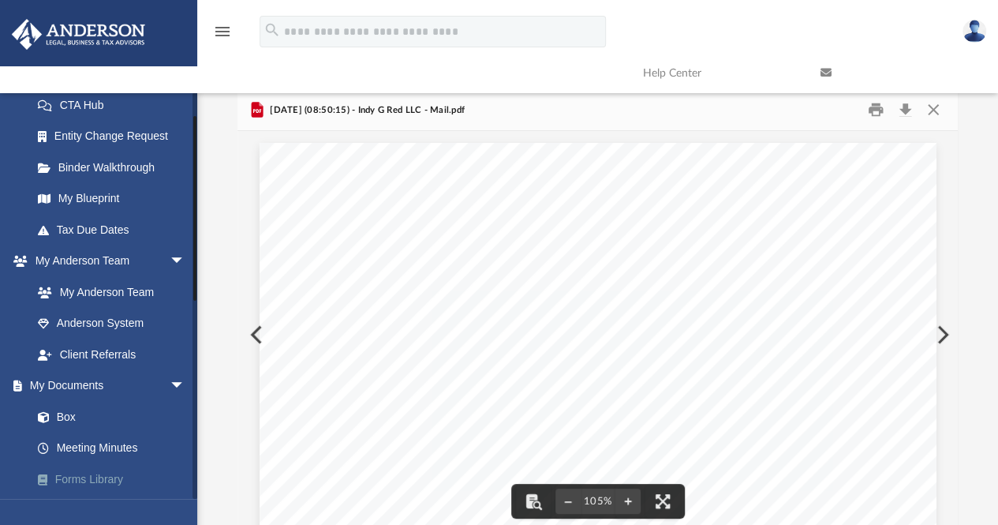
scroll to position [316, 0]
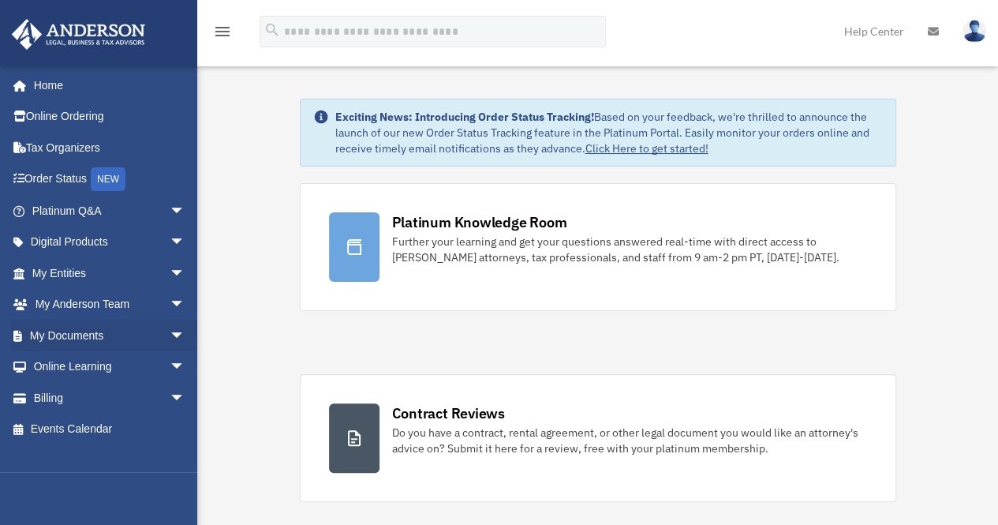
drag, startPoint x: 165, startPoint y: 340, endPoint x: 153, endPoint y: 350, distance: 15.2
click at [170, 340] on span "arrow_drop_down" at bounding box center [186, 336] width 32 height 32
click at [69, 365] on link "Box" at bounding box center [115, 367] width 187 height 32
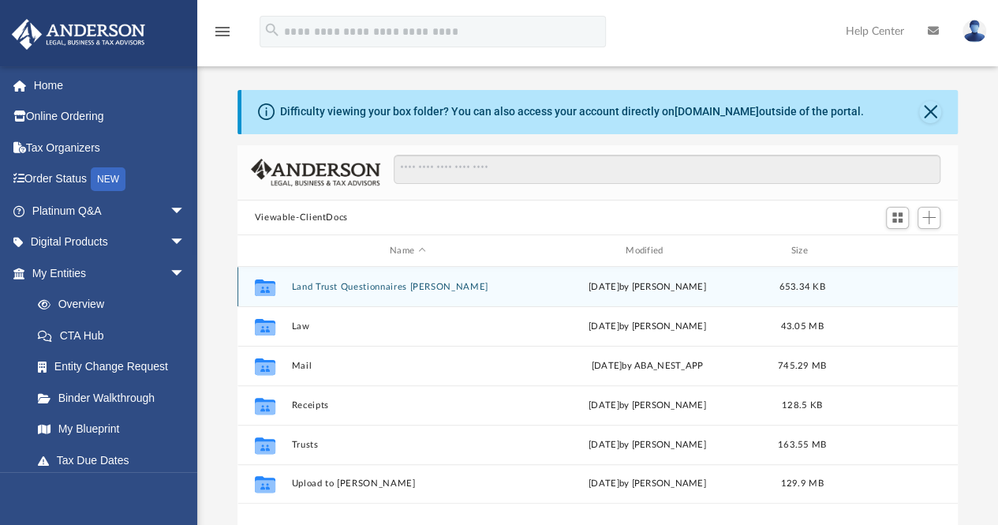
scroll to position [346, 709]
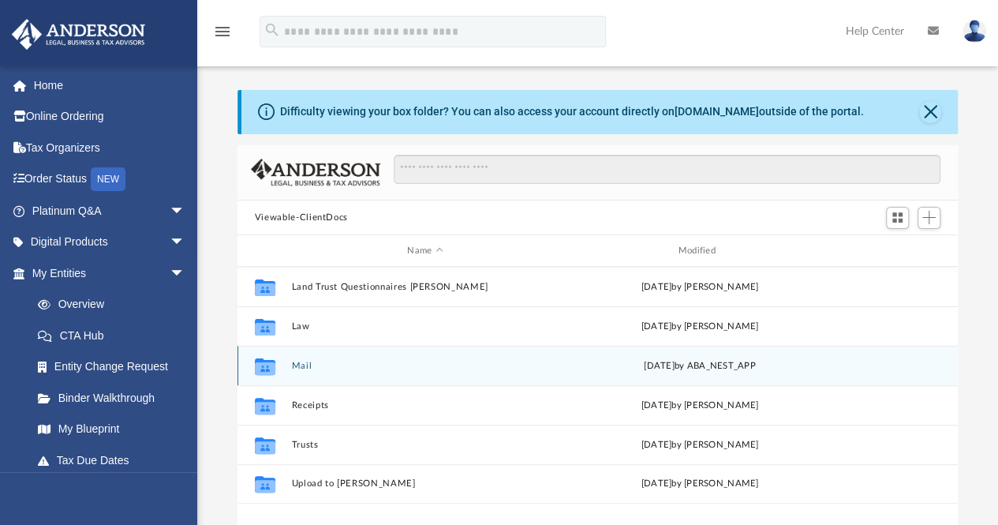
click at [302, 369] on button "Mail" at bounding box center [425, 366] width 268 height 10
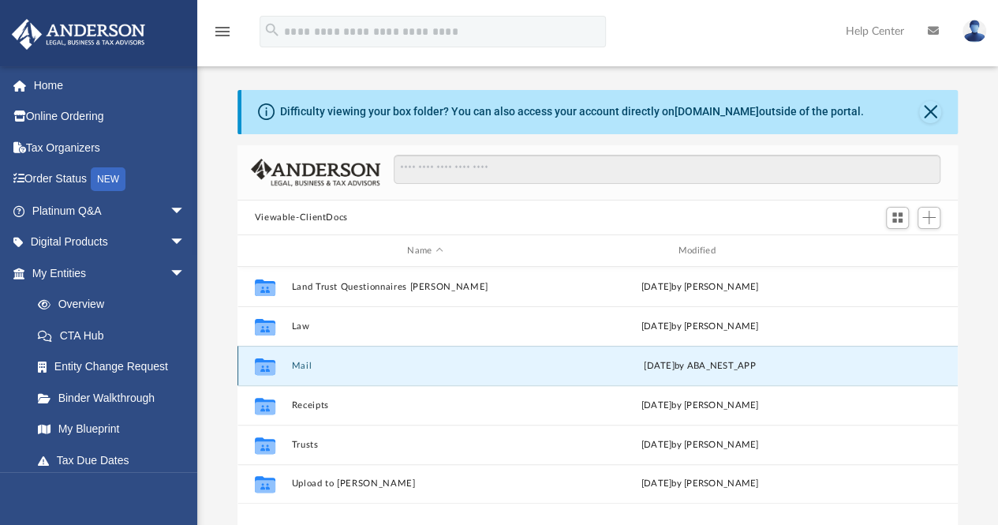
click at [302, 370] on button "Mail" at bounding box center [425, 366] width 268 height 10
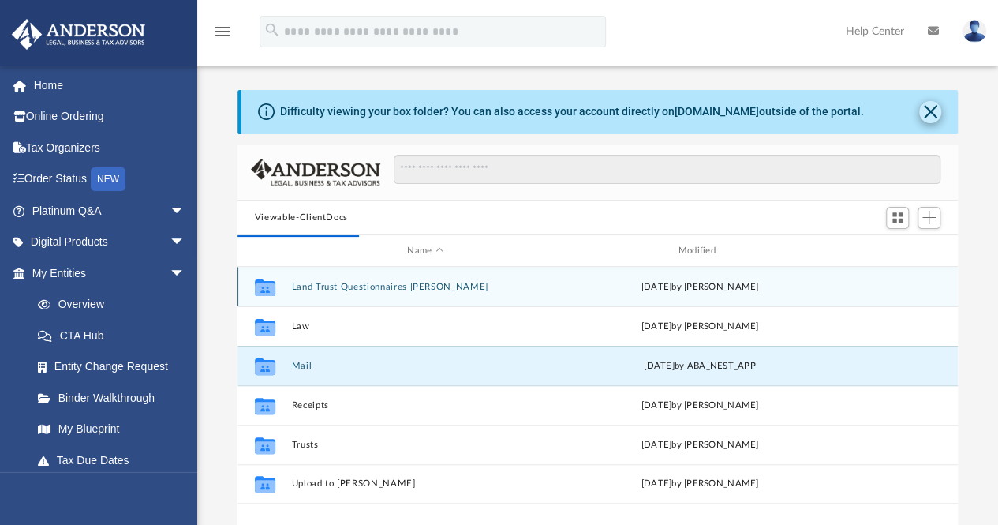
scroll to position [13, 13]
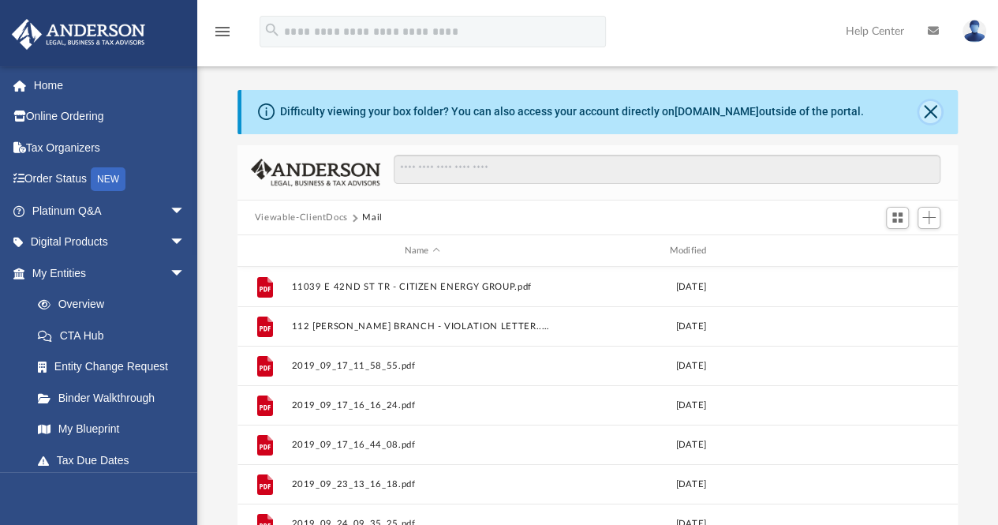
click at [937, 110] on button "Close" at bounding box center [930, 112] width 22 height 22
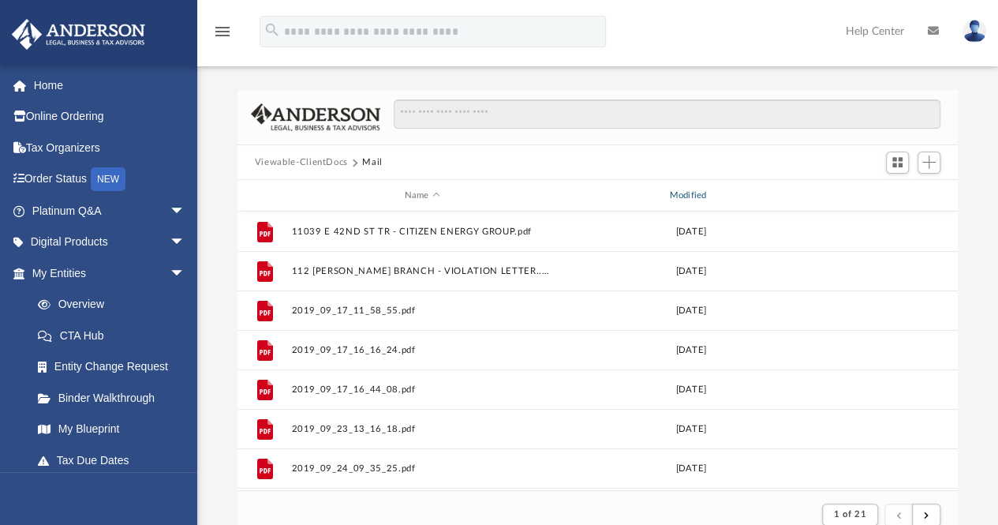
click at [707, 193] on div "Modified" at bounding box center [691, 196] width 262 height 14
click at [692, 192] on div "Modified" at bounding box center [691, 196] width 262 height 14
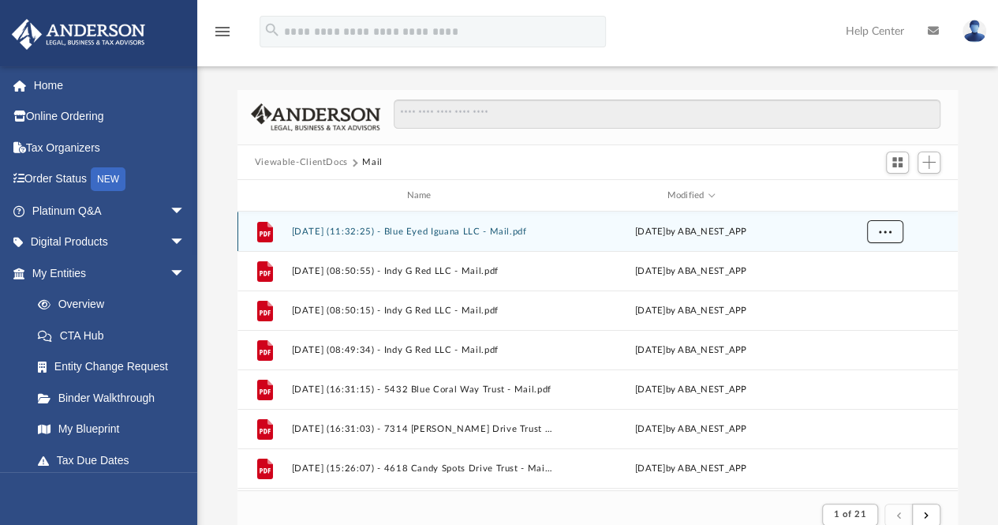
click at [887, 230] on span "More options" at bounding box center [884, 231] width 13 height 9
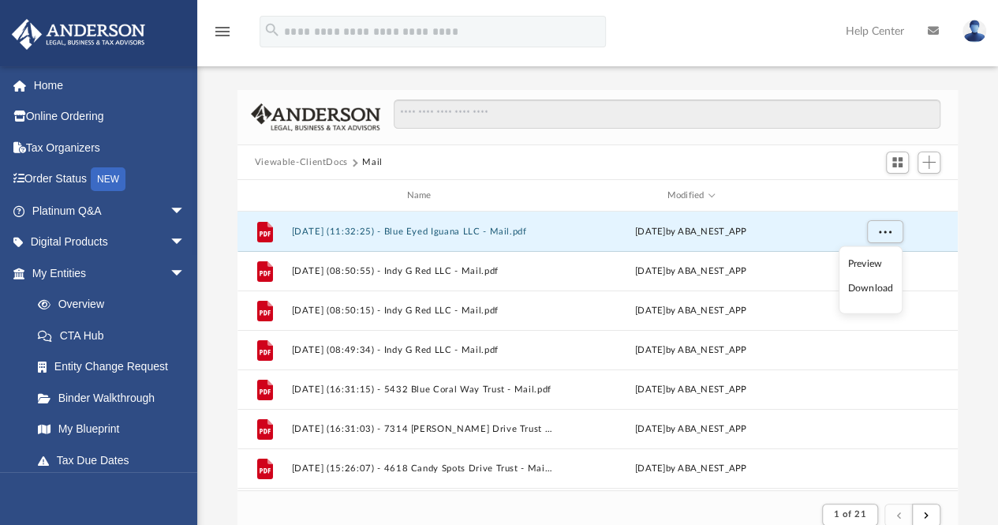
click at [863, 260] on li "Preview" at bounding box center [871, 263] width 46 height 17
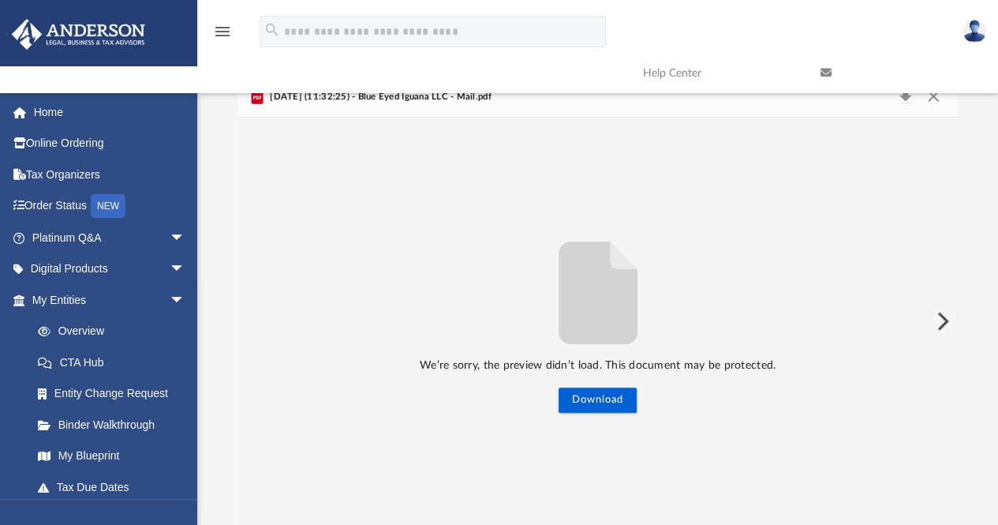
click at [942, 317] on button "Preview" at bounding box center [941, 321] width 35 height 44
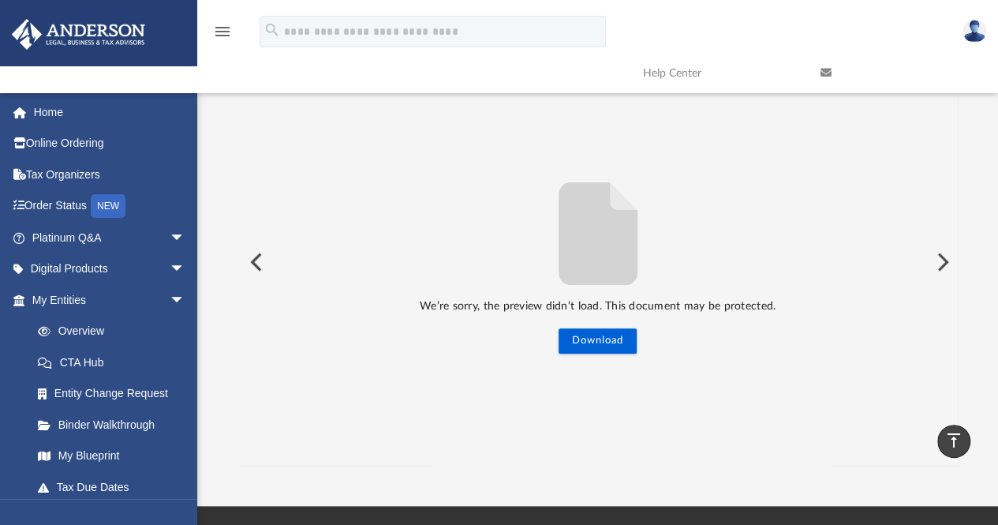
scroll to position [0, 0]
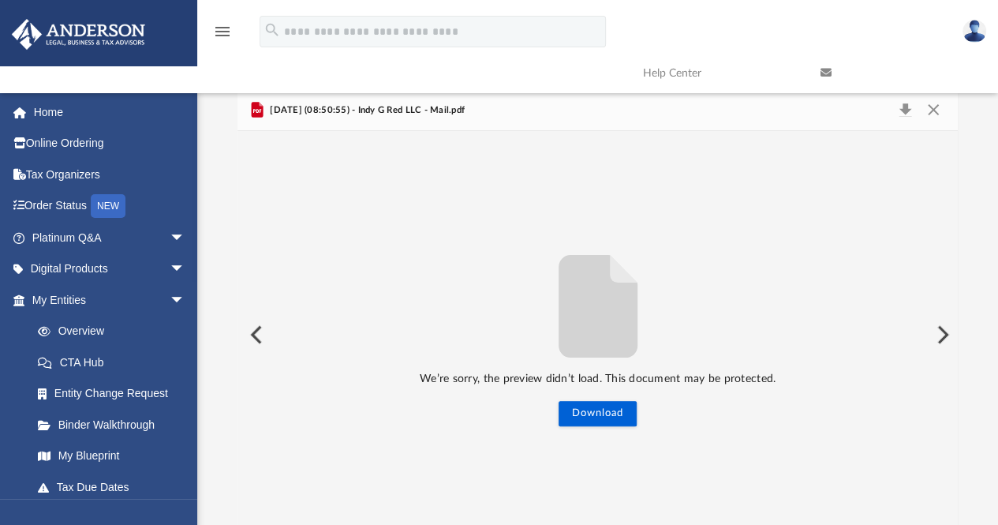
click at [259, 330] on button "Preview" at bounding box center [255, 335] width 35 height 44
click at [930, 105] on button "Close" at bounding box center [933, 110] width 28 height 22
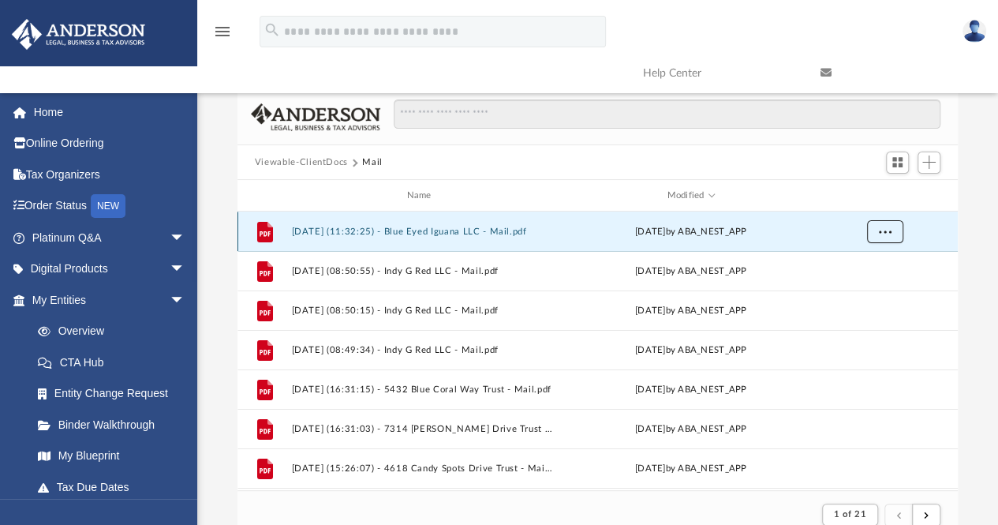
click at [886, 234] on span "More options" at bounding box center [884, 231] width 13 height 9
click at [862, 293] on li "Download" at bounding box center [871, 288] width 46 height 17
click at [890, 231] on span "More options" at bounding box center [884, 231] width 13 height 9
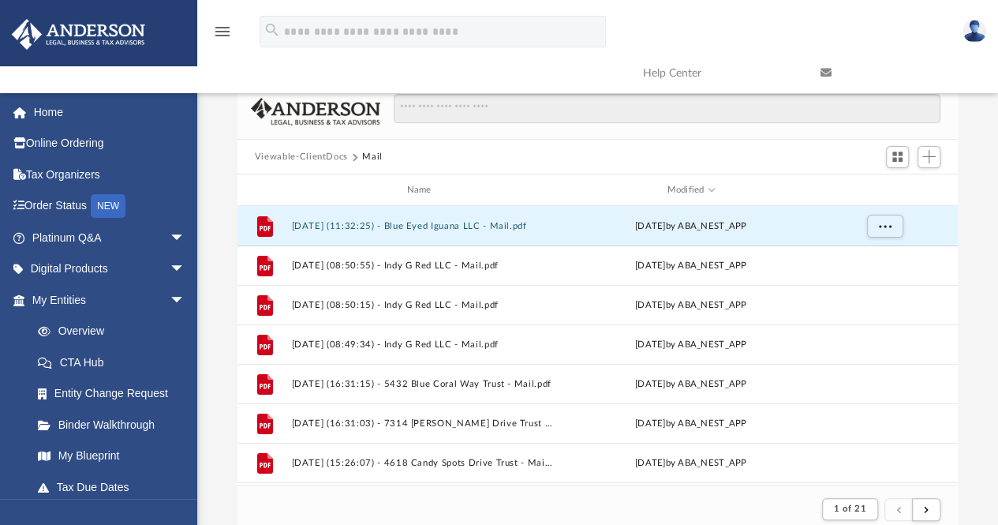
scroll to position [3, 0]
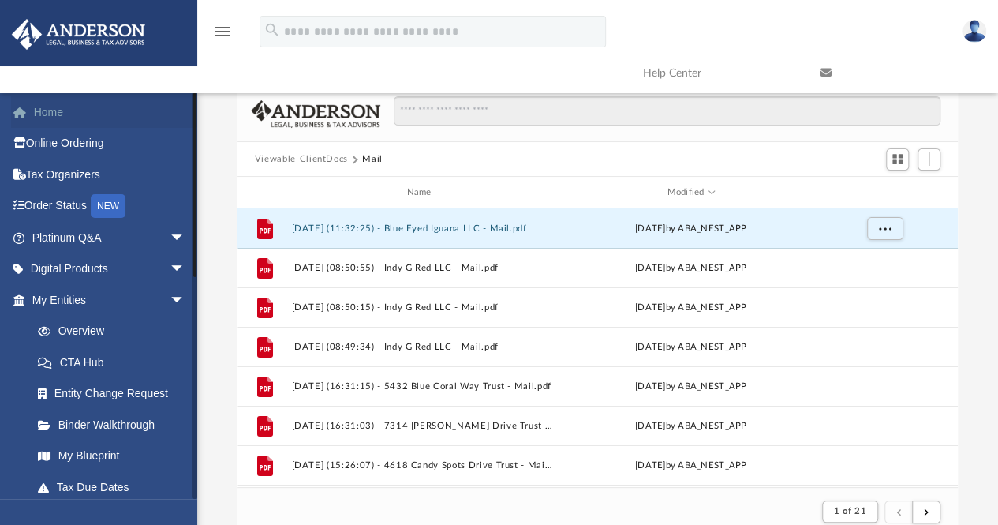
click at [58, 110] on link "Home" at bounding box center [110, 112] width 198 height 32
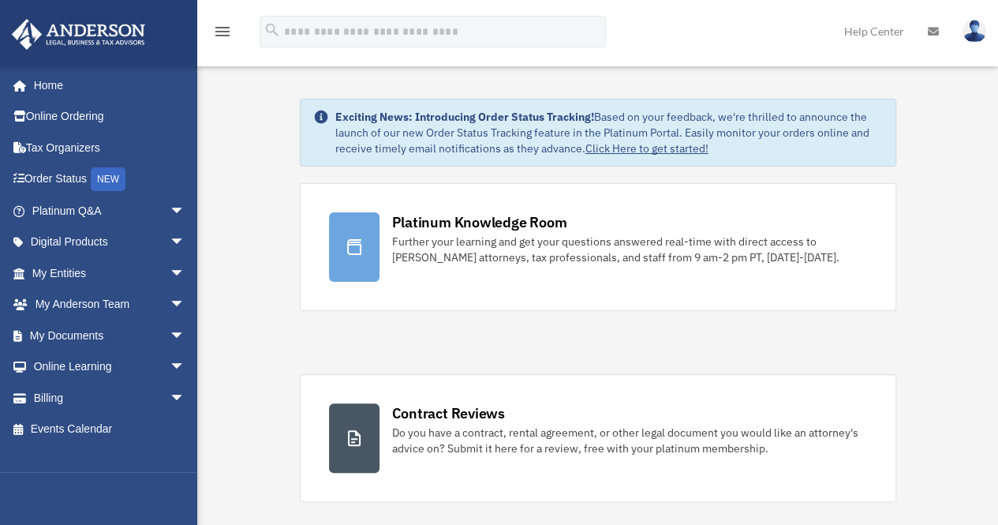
drag, startPoint x: 979, startPoint y: 36, endPoint x: 974, endPoint y: 48, distance: 13.1
click at [979, 36] on img at bounding box center [975, 31] width 24 height 23
click at [708, 138] on link "Logout" at bounding box center [718, 138] width 158 height 32
